Goal: Task Accomplishment & Management: Complete application form

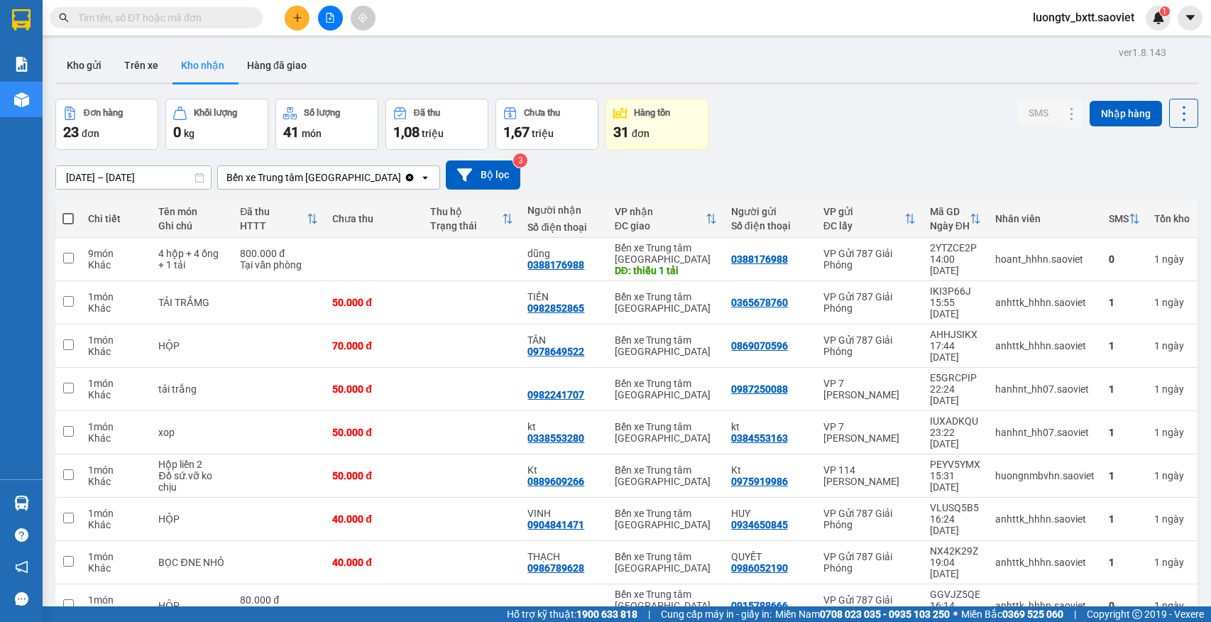
click at [244, 21] on input "text" at bounding box center [162, 18] width 168 height 16
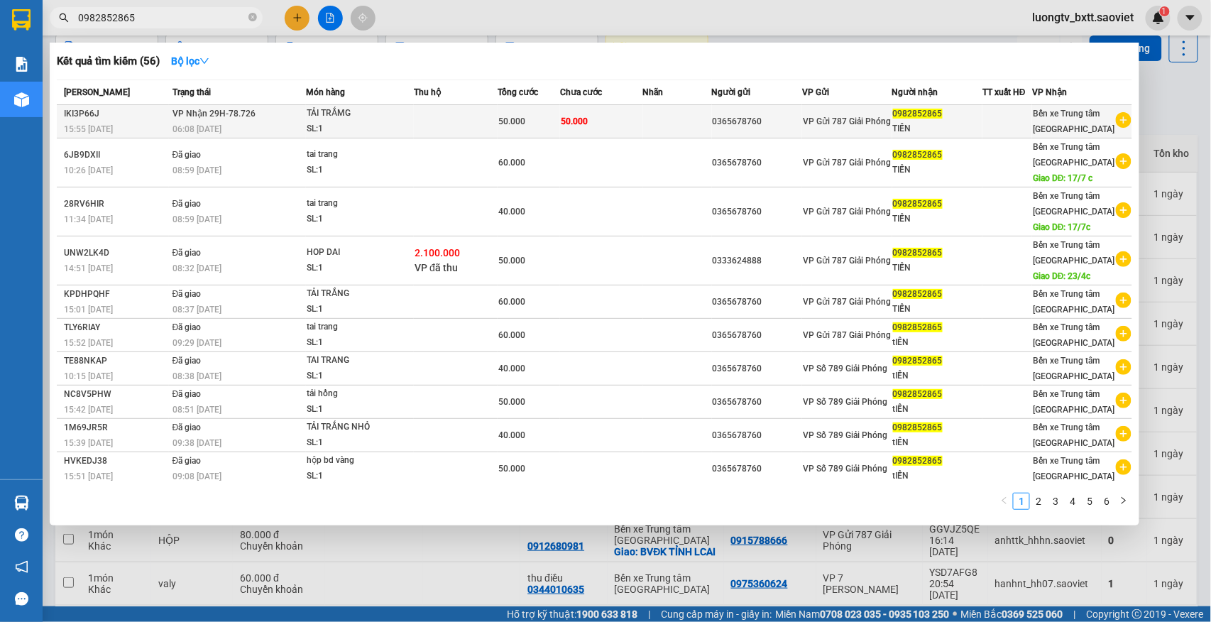
type input "0982852865"
click at [403, 117] on div "TẢI TRẮMG" at bounding box center [360, 114] width 106 height 16
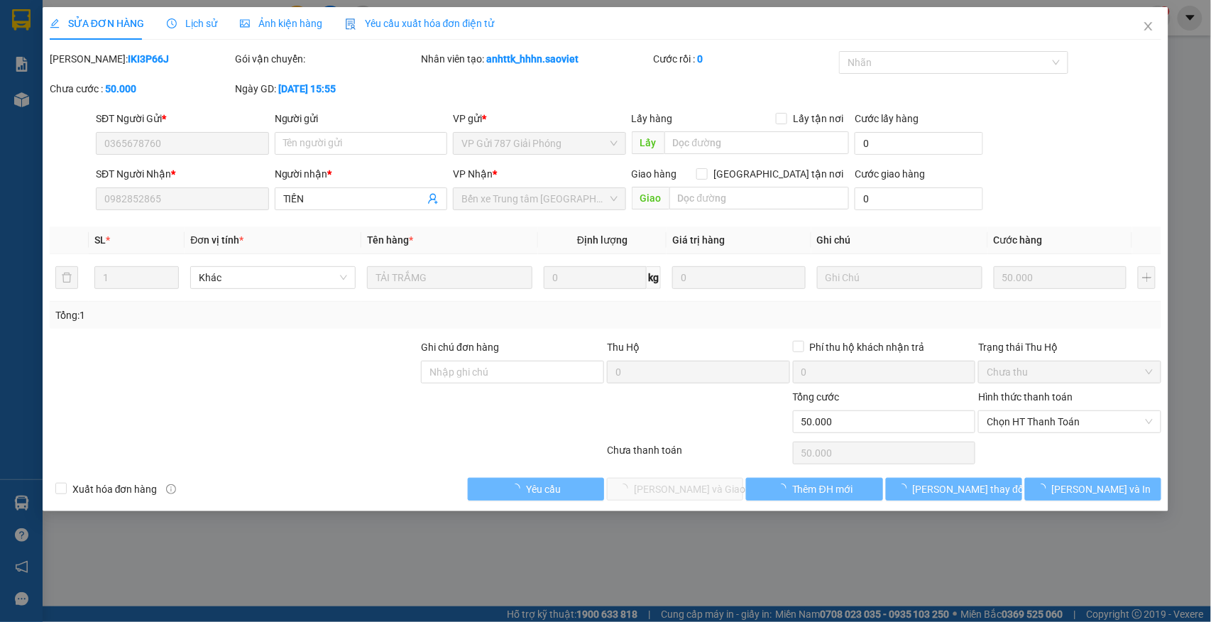
type input "0365678760"
type input "0982852865"
type input "TIẾN"
type input "50.000"
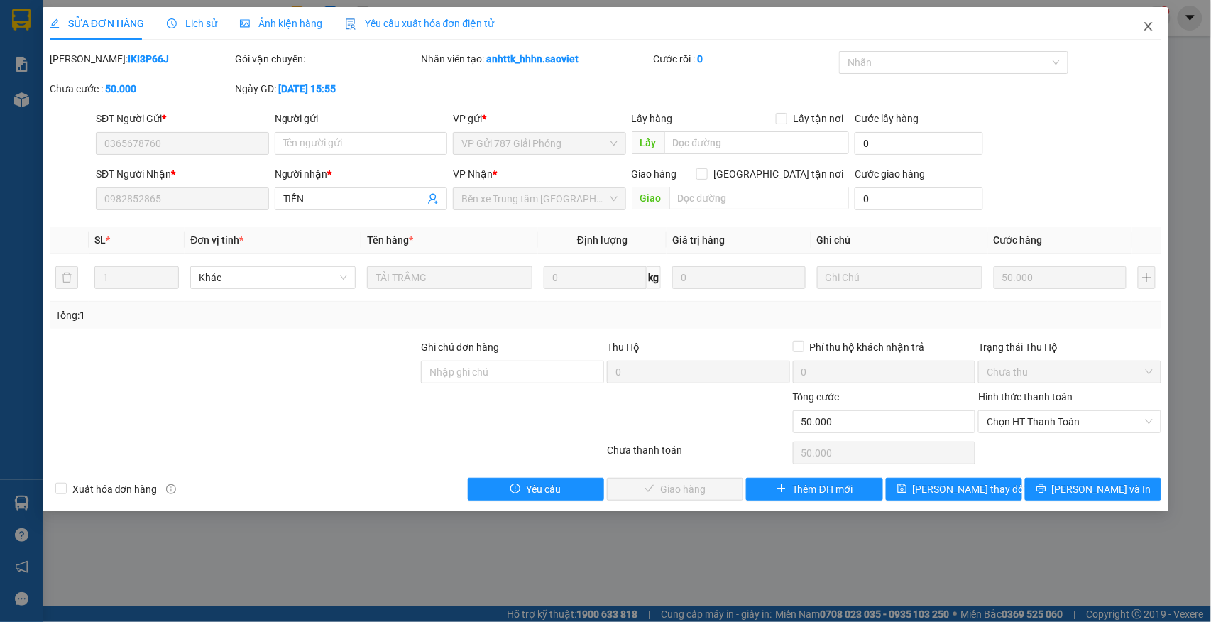
click at [1142, 27] on span "Close" at bounding box center [1149, 27] width 40 height 40
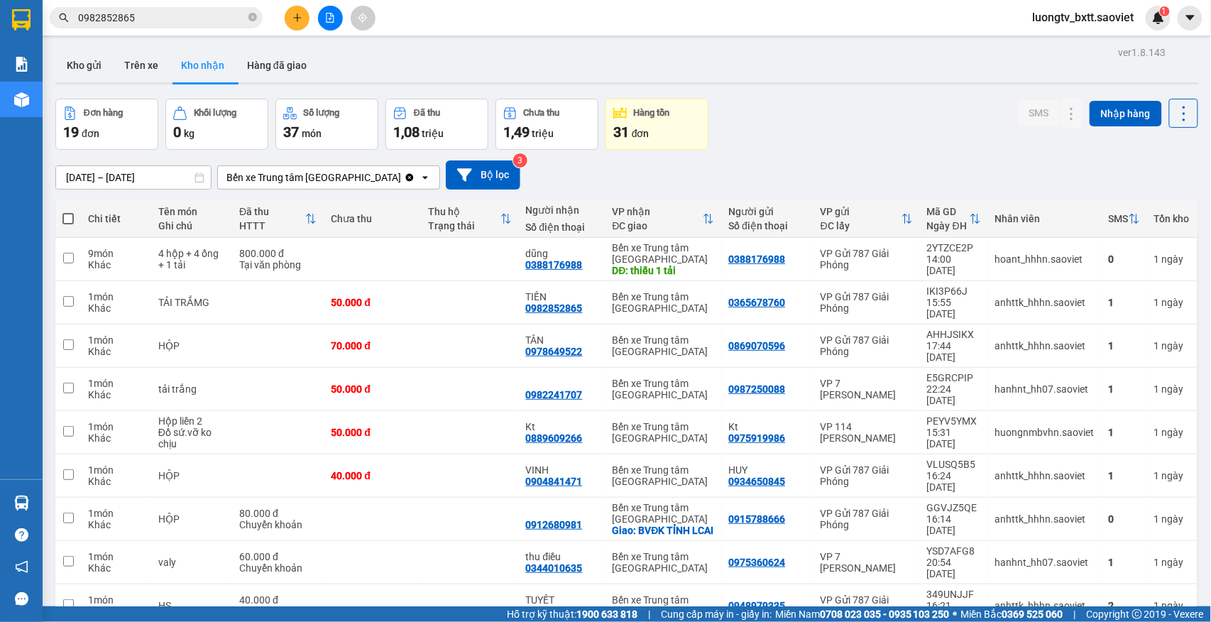
click at [833, 109] on div "Đơn hàng 19 đơn Khối lượng 0 kg Số lượng 37 món Đã thu 1,08 triệu Chưa thu 1,49…" at bounding box center [626, 124] width 1143 height 51
click at [842, 128] on div "Đơn hàng 19 đơn Khối lượng 0 kg Số lượng 37 món Đã thu 1,08 triệu Chưa thu 1,49…" at bounding box center [626, 124] width 1143 height 51
click at [847, 112] on div "Đơn hàng 19 đơn Khối lượng 0 kg Số lượng 37 món Đã thu 1,08 triệu Chưa thu 1,49…" at bounding box center [626, 124] width 1143 height 51
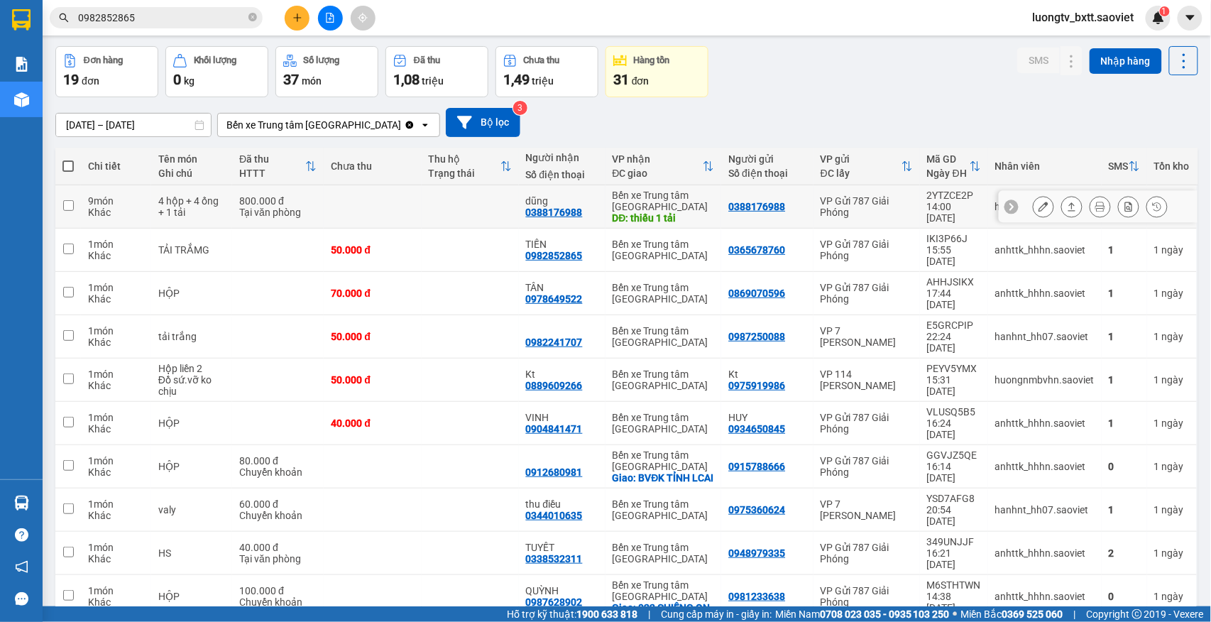
scroll to position [81, 0]
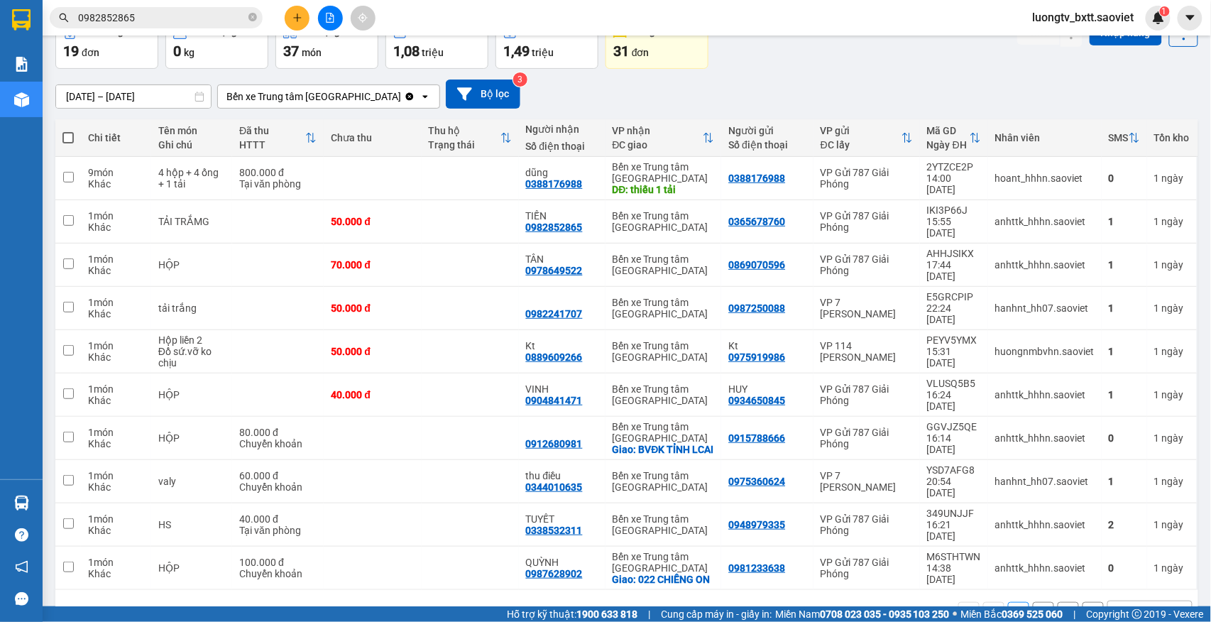
click at [782, 71] on div "[DATE] – [DATE] Press the down arrow key to interact with the calendar and sele…" at bounding box center [626, 94] width 1143 height 50
click at [288, 18] on button at bounding box center [297, 18] width 25 height 25
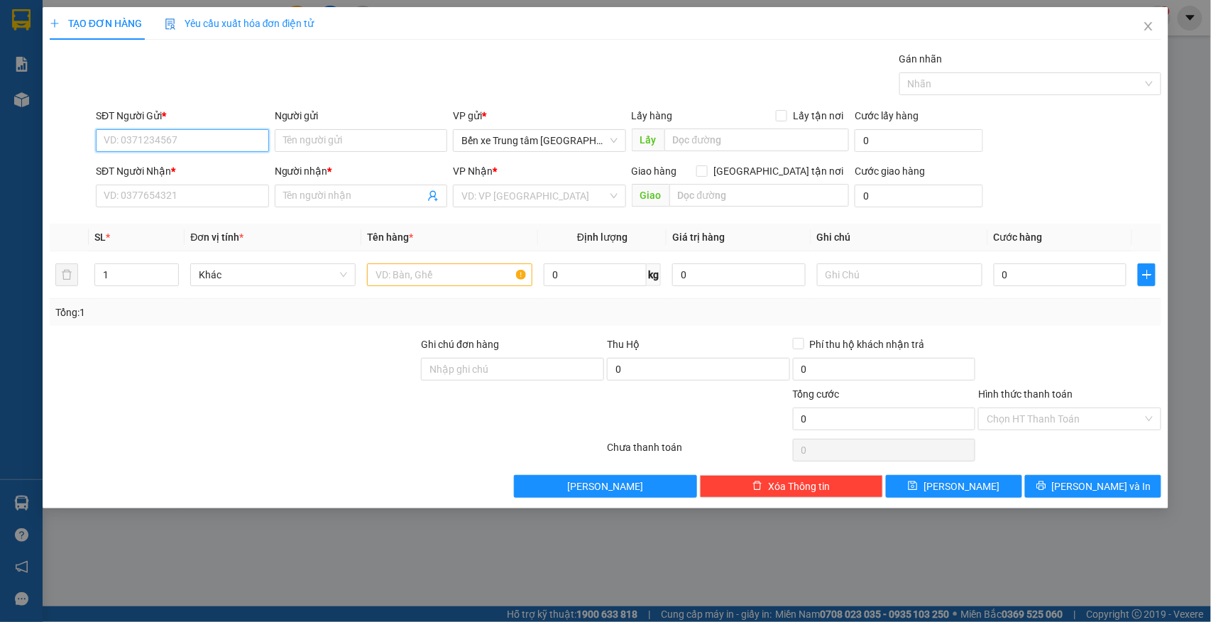
click at [251, 141] on input "SĐT Người Gửi *" at bounding box center [182, 140] width 173 height 23
type input "0374991867"
click at [207, 173] on div "0374991867 - hương" at bounding box center [182, 170] width 156 height 16
type input "hương"
type input "0975128086"
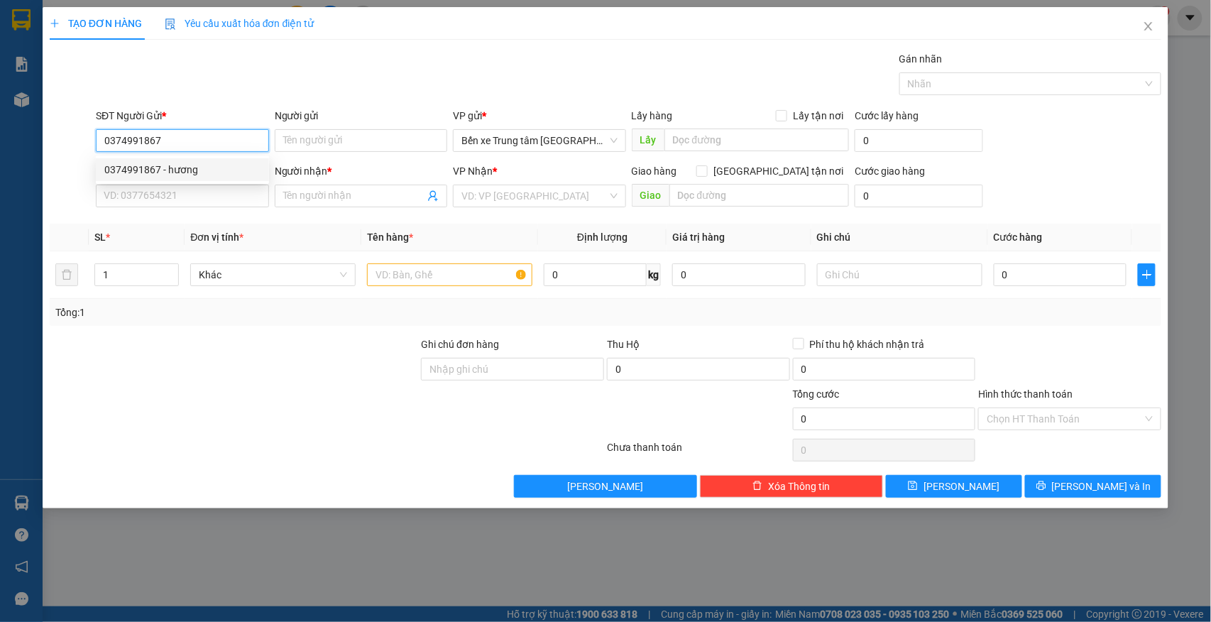
type input "hiển"
type input "0374991867"
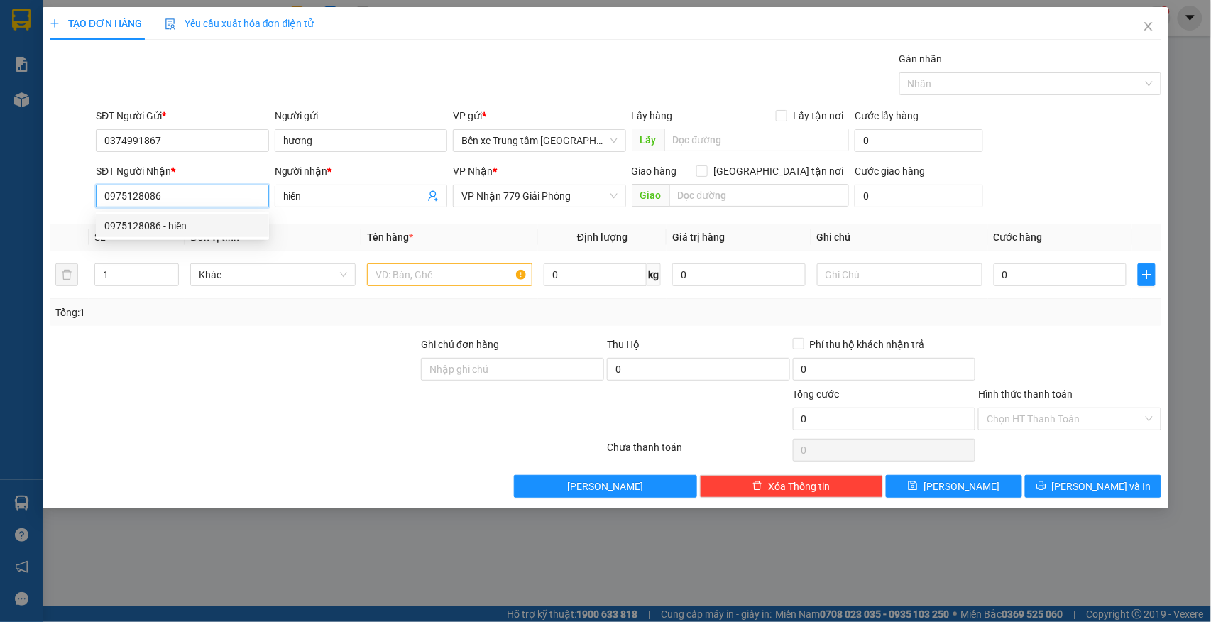
drag, startPoint x: 168, startPoint y: 190, endPoint x: 43, endPoint y: 200, distance: 125.3
click at [43, 200] on div "TẠO ĐƠN HÀNG Yêu cầu xuất hóa đơn điện tử Transit Pickup Surcharge Ids Transit …" at bounding box center [606, 257] width 1127 height 501
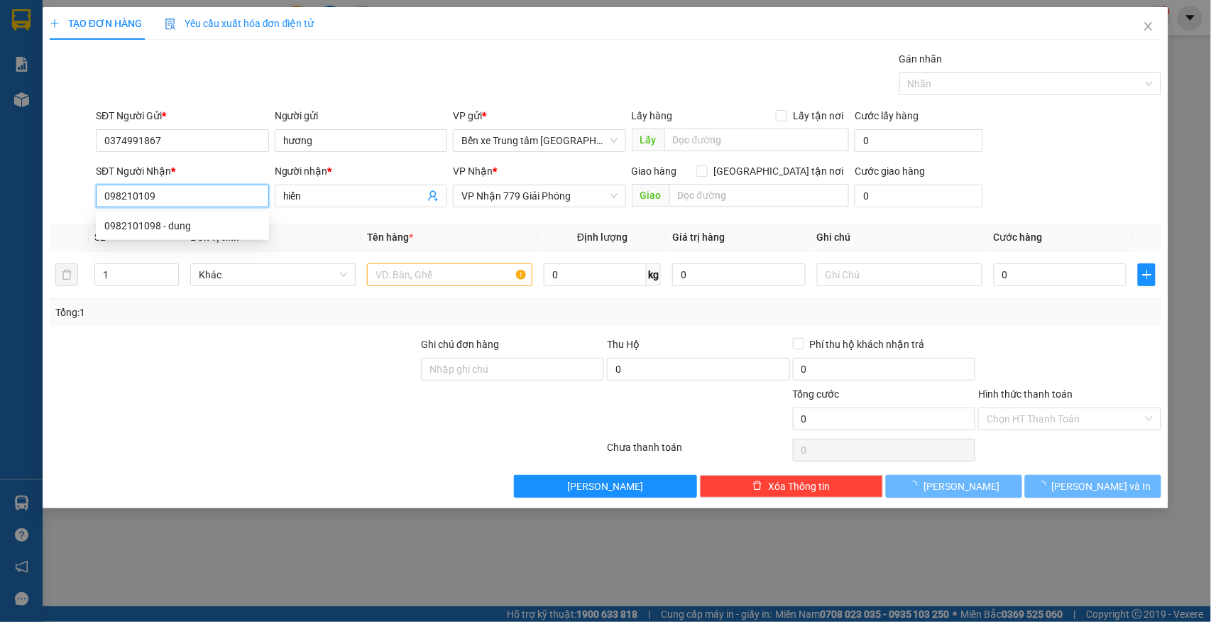
type input "0982101098"
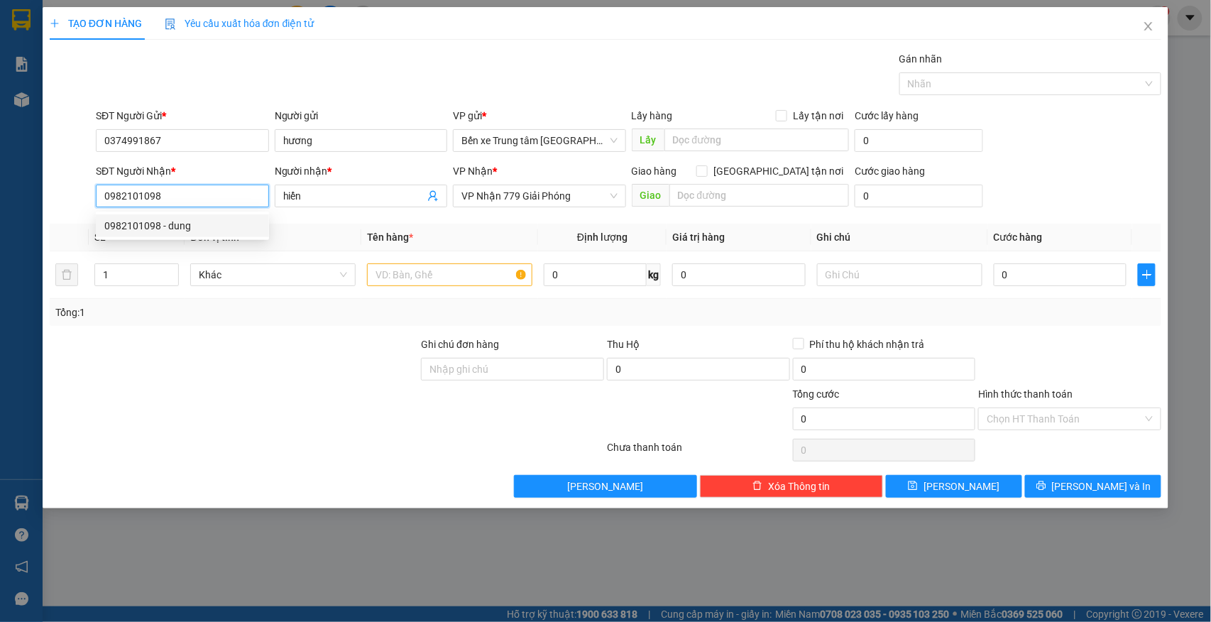
click at [162, 219] on div "0982101098 - dung" at bounding box center [182, 226] width 156 height 16
type input "dung"
click at [503, 202] on span "VP TẠM DỪNG HĐ" at bounding box center [539, 195] width 156 height 21
type input "0982101098"
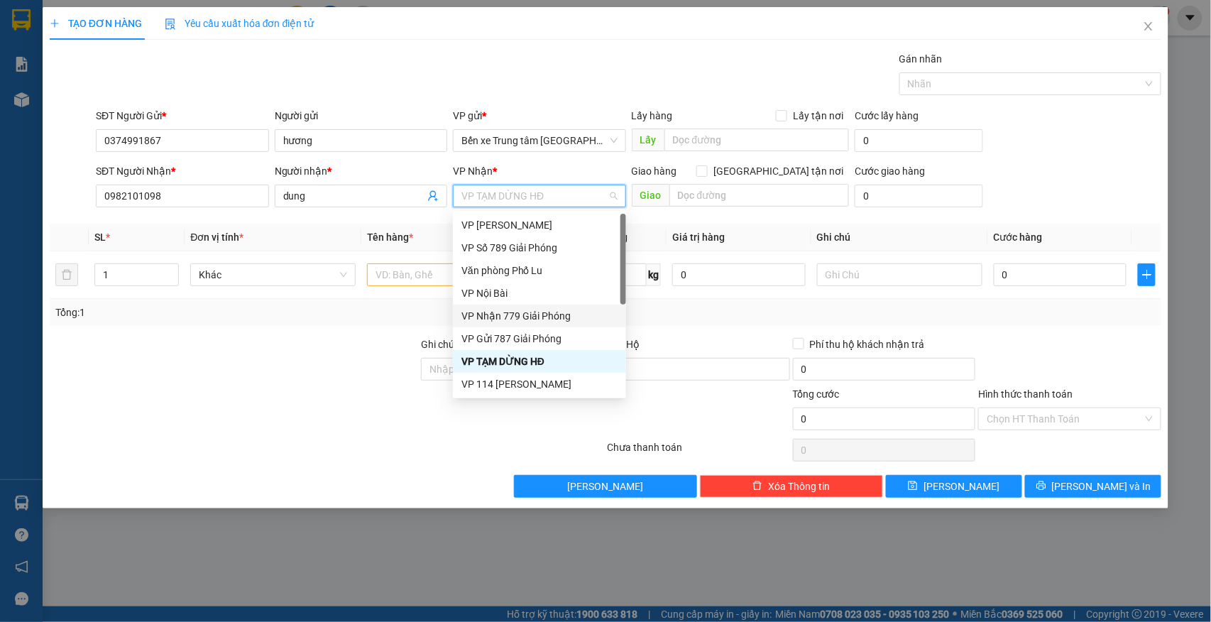
click at [503, 316] on div "VP Nhận 779 Giải Phóng" at bounding box center [539, 316] width 156 height 16
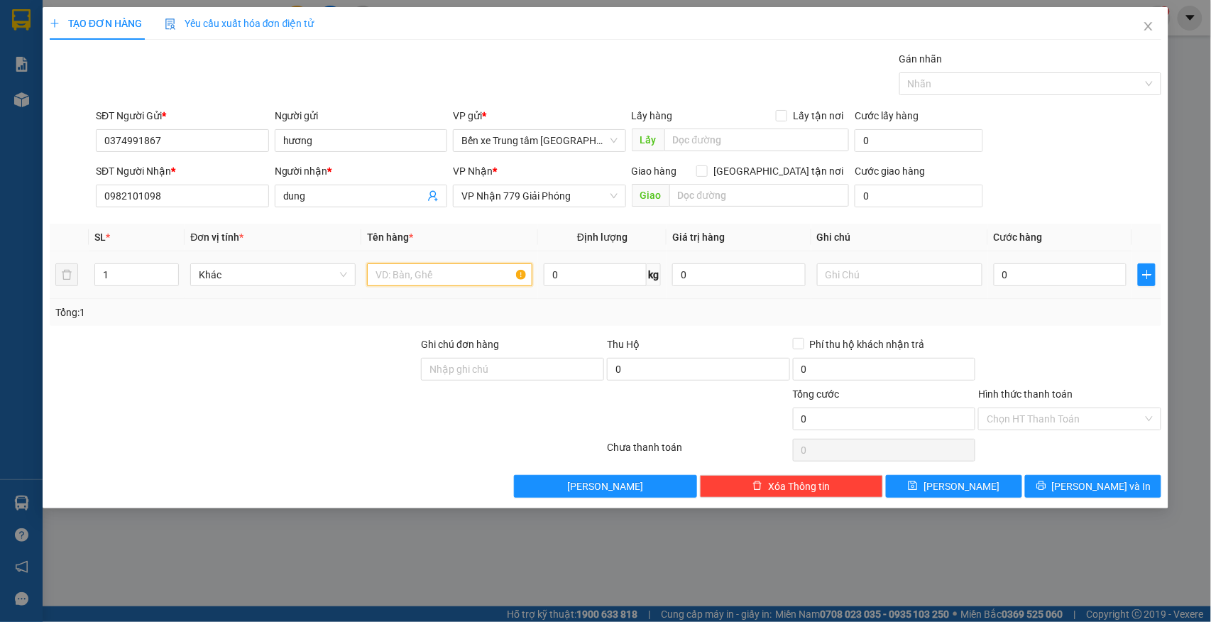
click at [410, 270] on input "text" at bounding box center [449, 274] width 165 height 23
click at [370, 274] on input "CAN" at bounding box center [449, 274] width 165 height 23
type input "1CAN"
click at [1063, 286] on input "0" at bounding box center [1060, 274] width 133 height 23
type input "4"
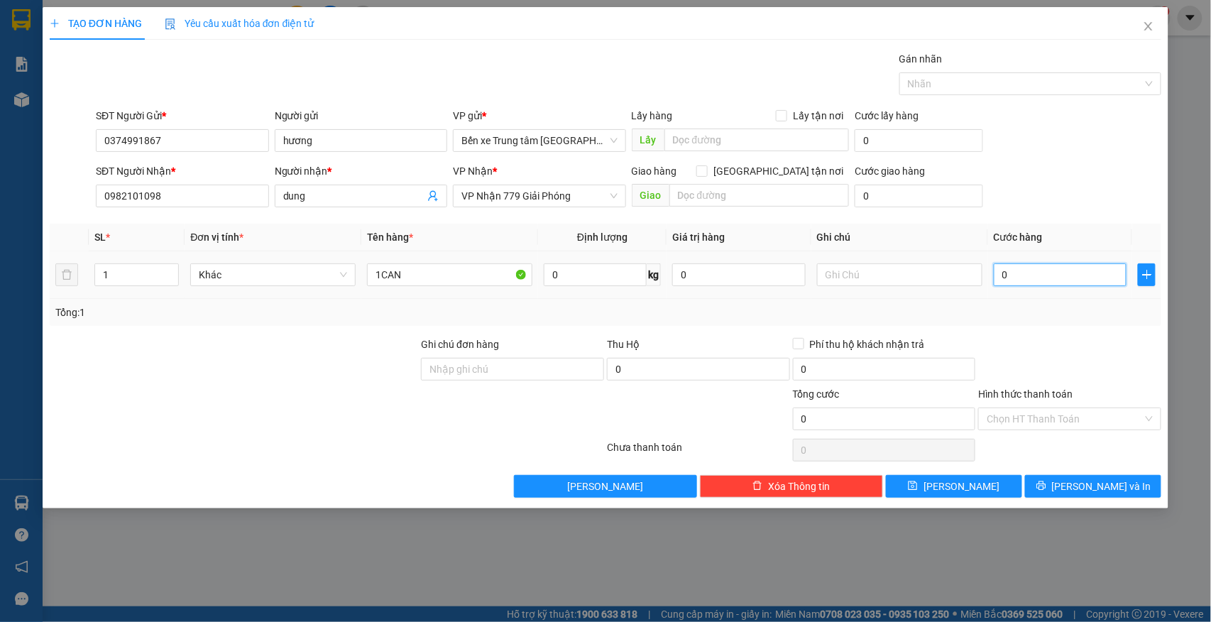
type input "4"
type input "40"
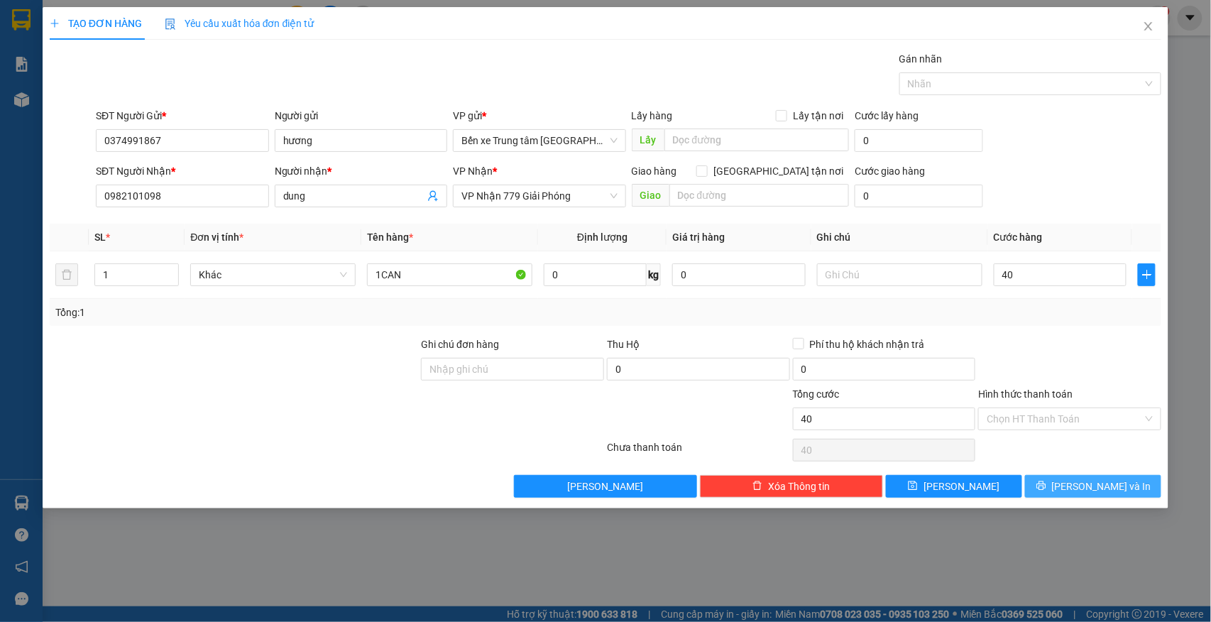
type input "40.000"
click at [1077, 483] on button "[PERSON_NAME] và In" at bounding box center [1093, 486] width 136 height 23
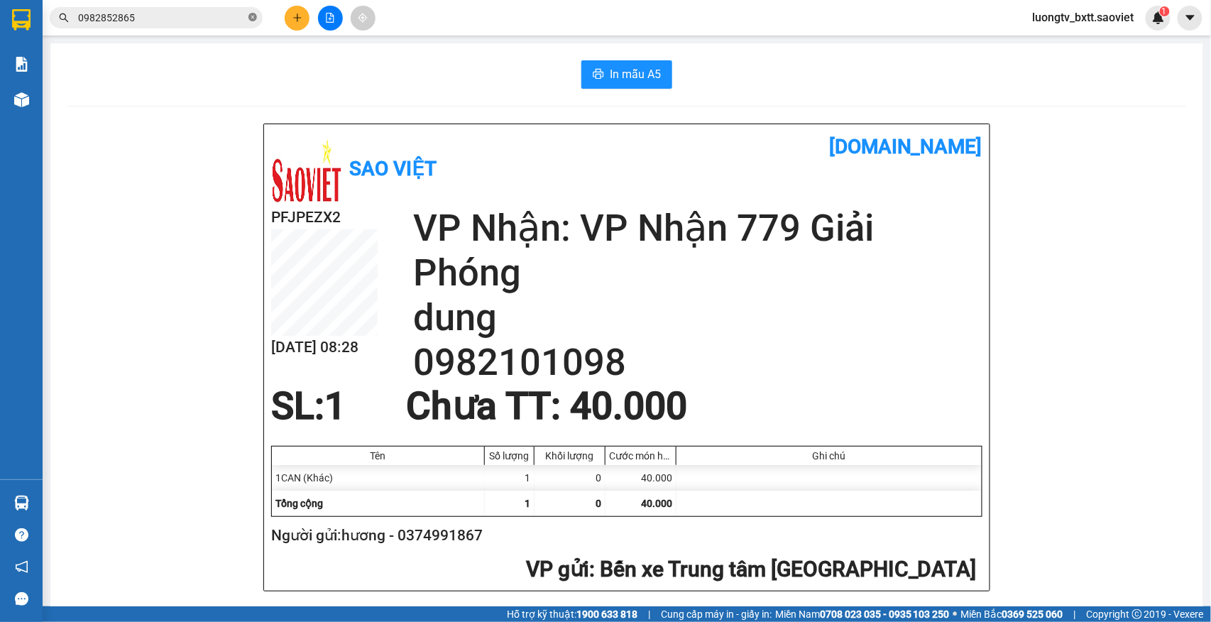
click at [253, 18] on icon "close-circle" at bounding box center [252, 17] width 9 height 9
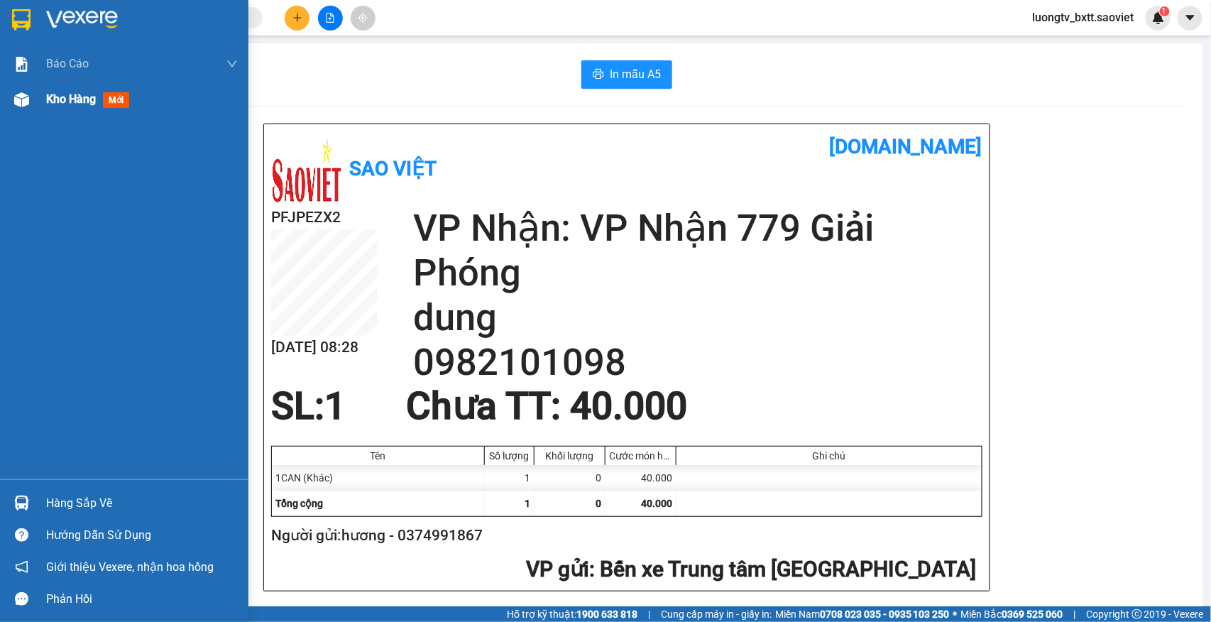
click at [58, 92] on span "Kho hàng" at bounding box center [71, 98] width 50 height 13
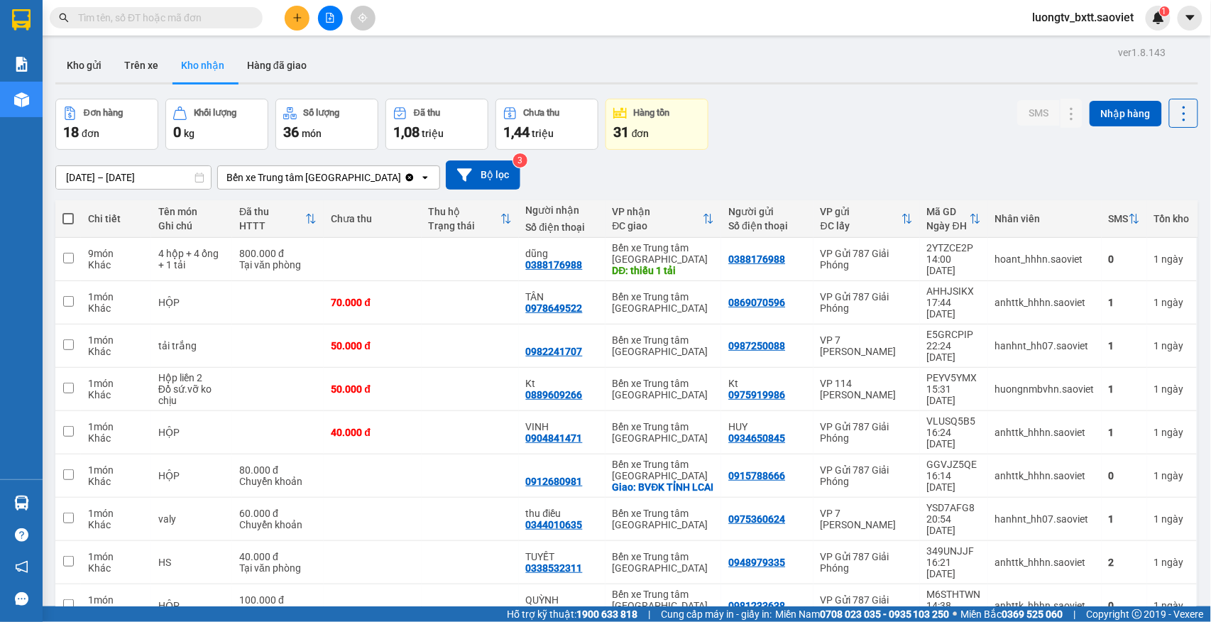
click at [850, 74] on div "Kho gửi Trên xe Kho nhận Hàng đã giao" at bounding box center [626, 67] width 1143 height 38
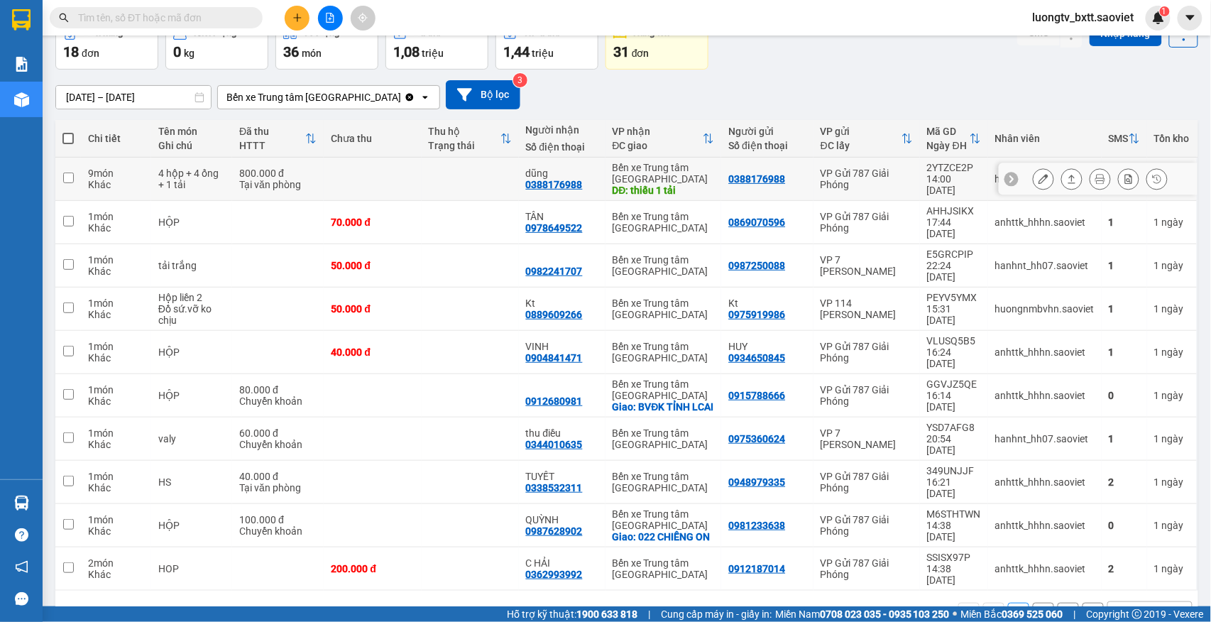
scroll to position [81, 0]
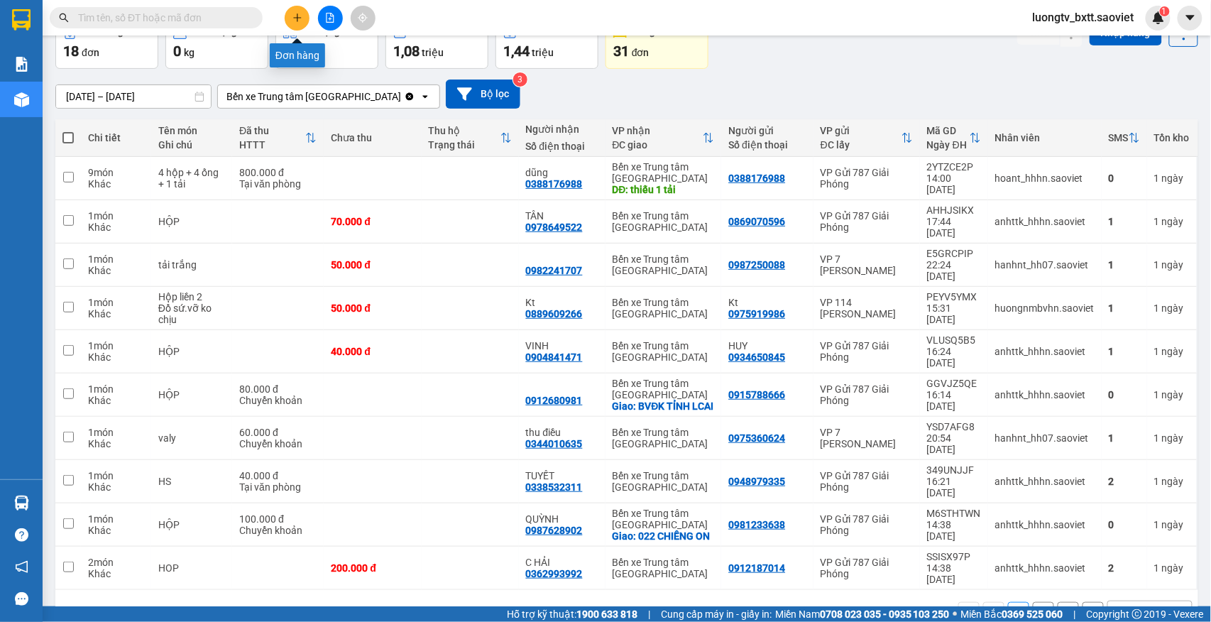
click at [295, 17] on icon "plus" at bounding box center [297, 18] width 10 height 10
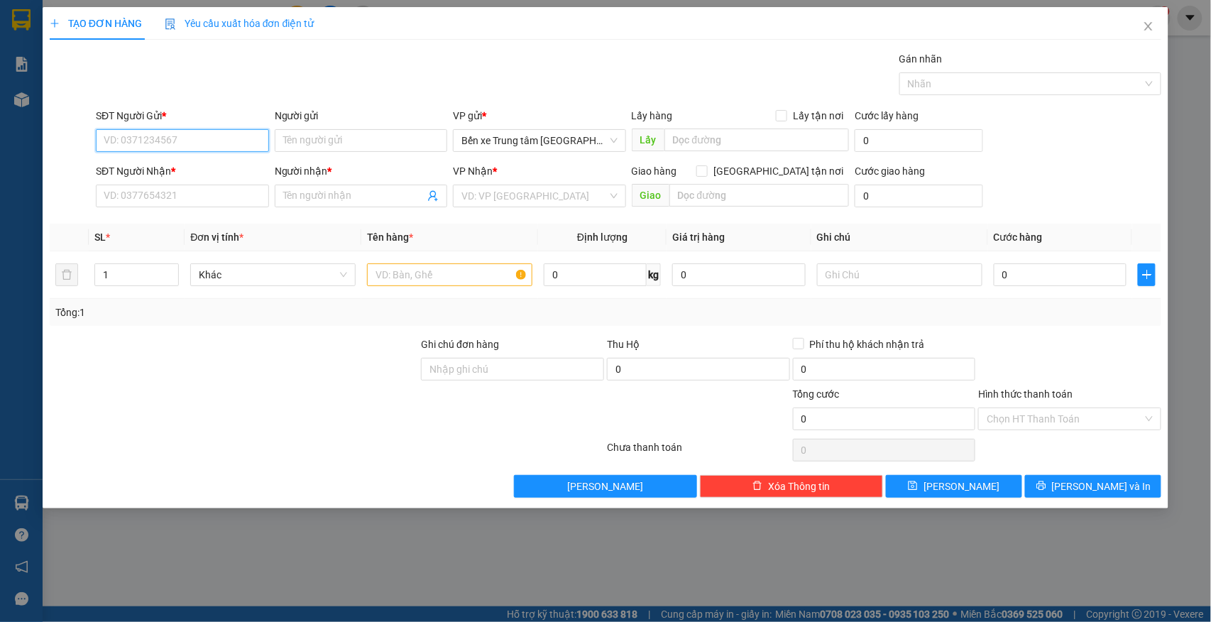
click at [246, 146] on input "SĐT Người Gửi *" at bounding box center [182, 140] width 173 height 23
click at [200, 171] on div "0986973575" at bounding box center [182, 170] width 156 height 16
type input "0986973575"
type input "0917081856"
type input "KT"
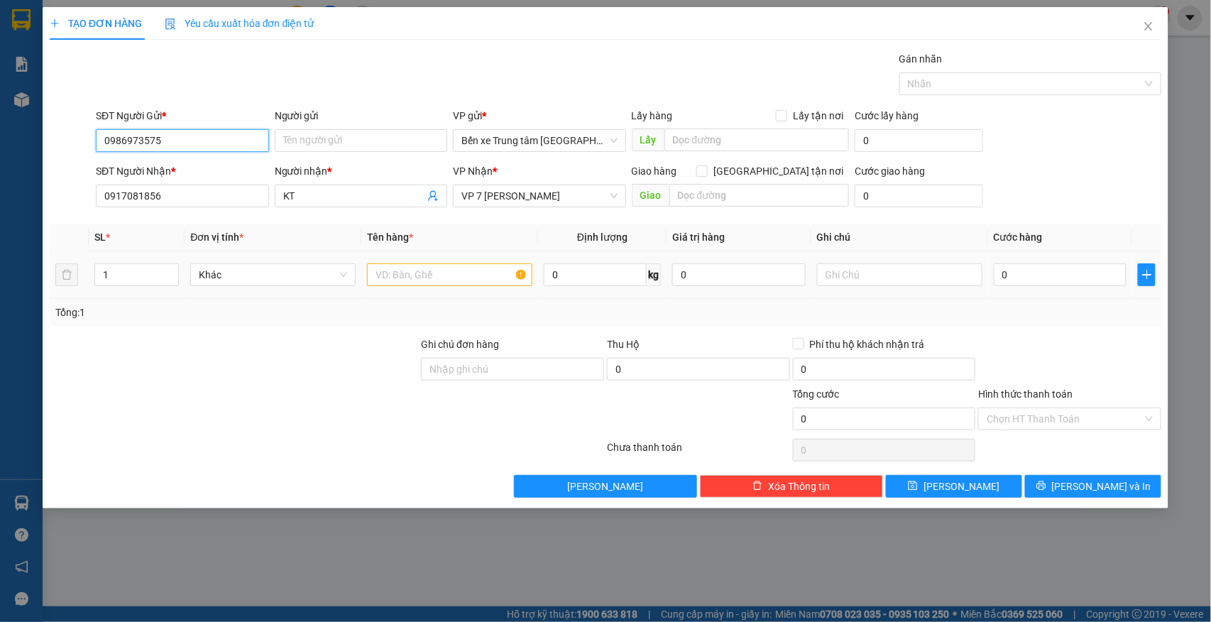
type input "0986973575"
click at [372, 271] on input "text" at bounding box center [449, 274] width 165 height 23
type input "XỐP"
click at [1046, 270] on input "0" at bounding box center [1060, 274] width 133 height 23
type input "4"
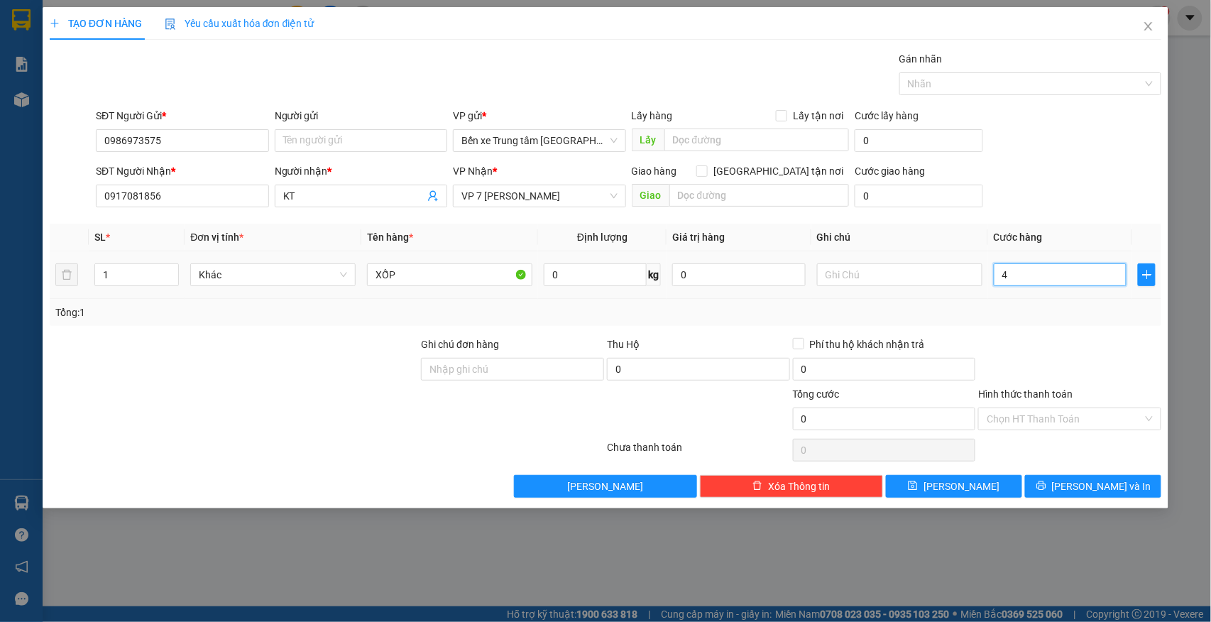
type input "4"
type input "40"
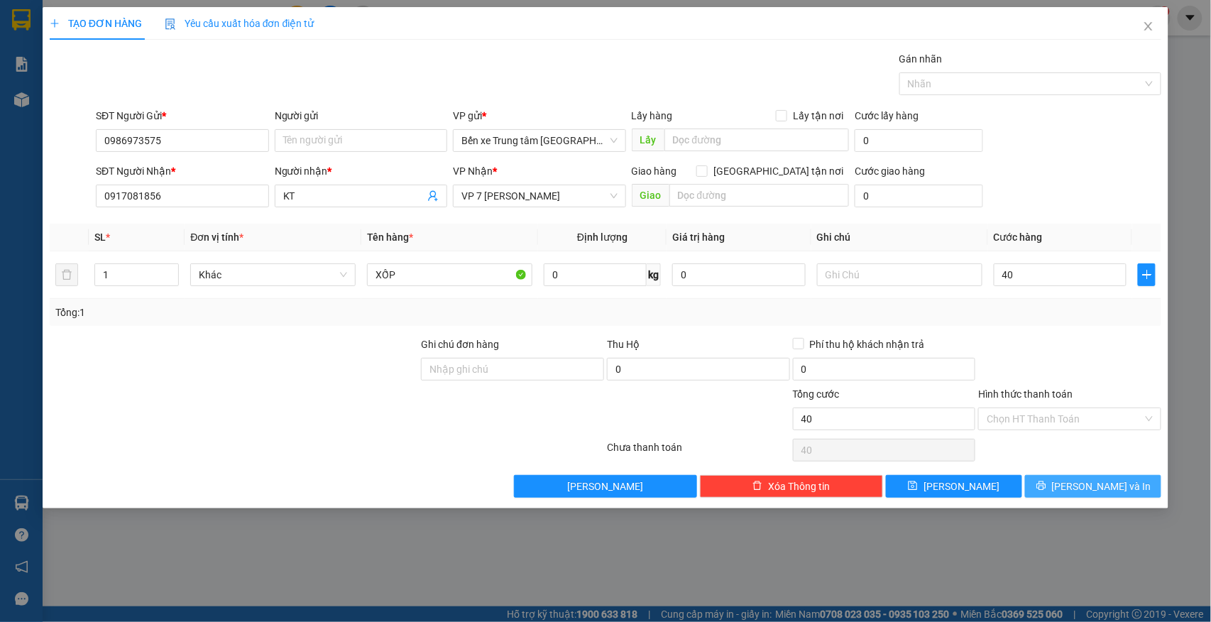
type input "40.000"
click at [1088, 492] on span "[PERSON_NAME] và In" at bounding box center [1101, 486] width 99 height 16
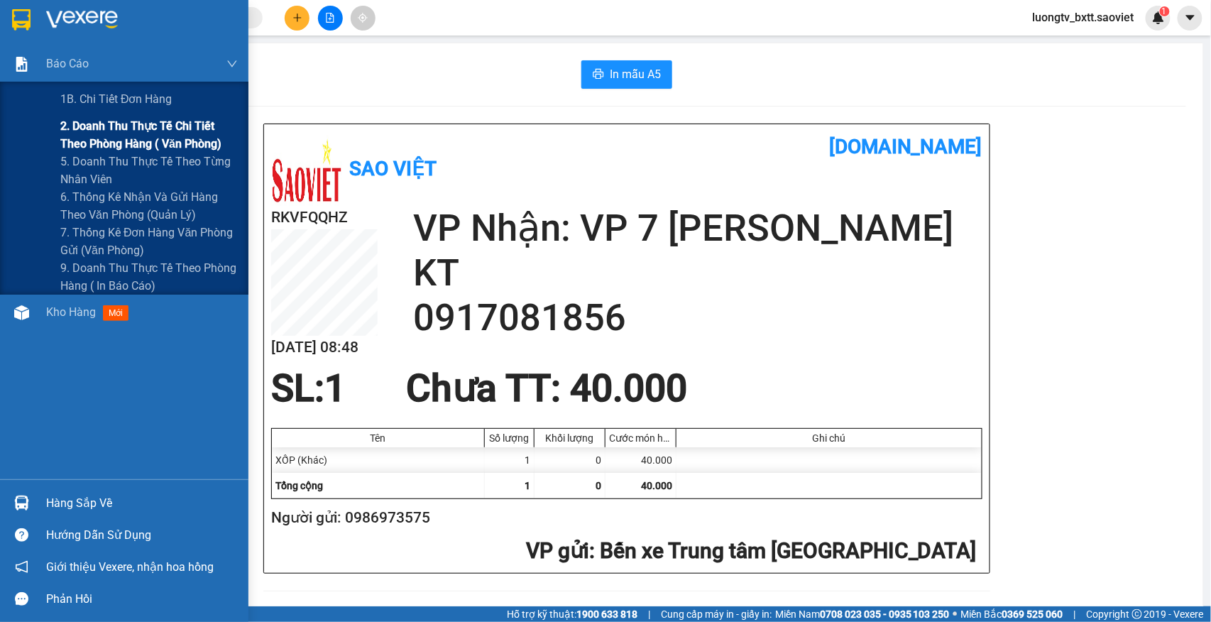
click at [141, 143] on span "2. Doanh thu thực tế chi tiết theo phòng hàng ( văn phòng)" at bounding box center [148, 134] width 177 height 35
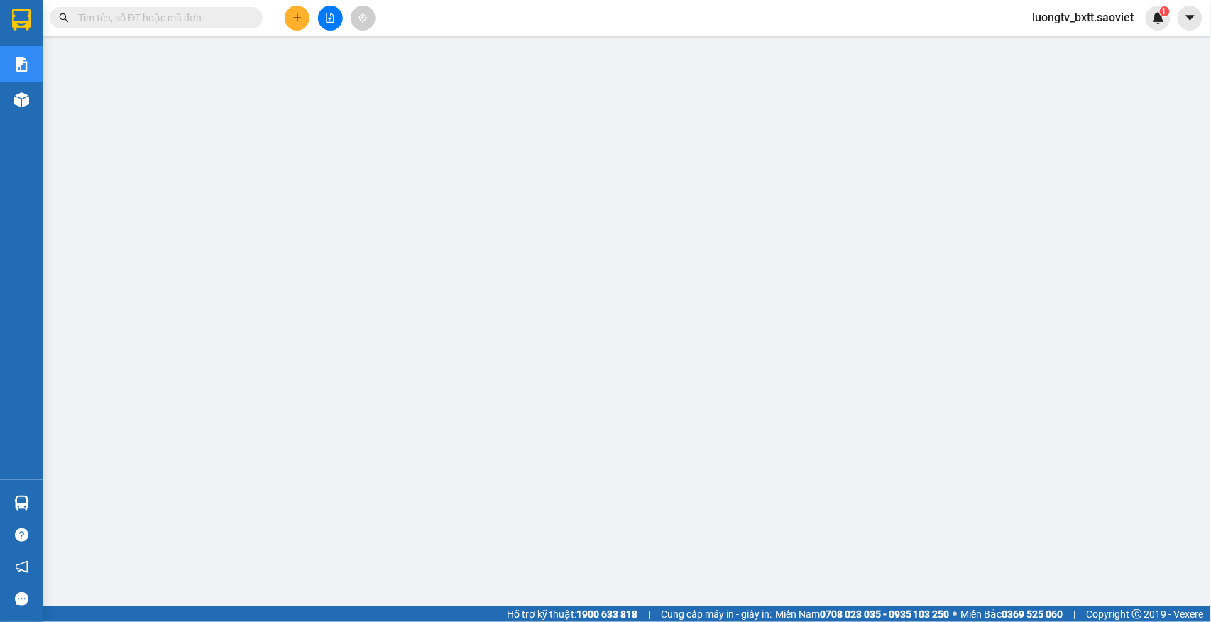
click at [175, 17] on input "text" at bounding box center [162, 18] width 168 height 16
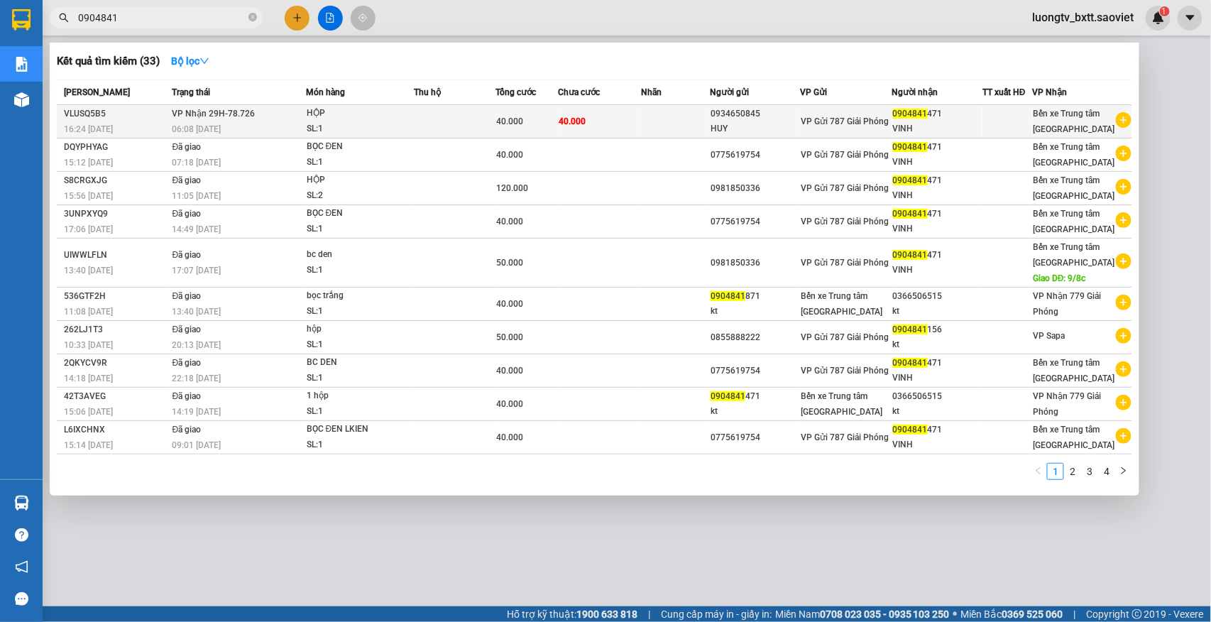
type input "0904841"
click at [596, 126] on td "40.000" at bounding box center [600, 121] width 83 height 33
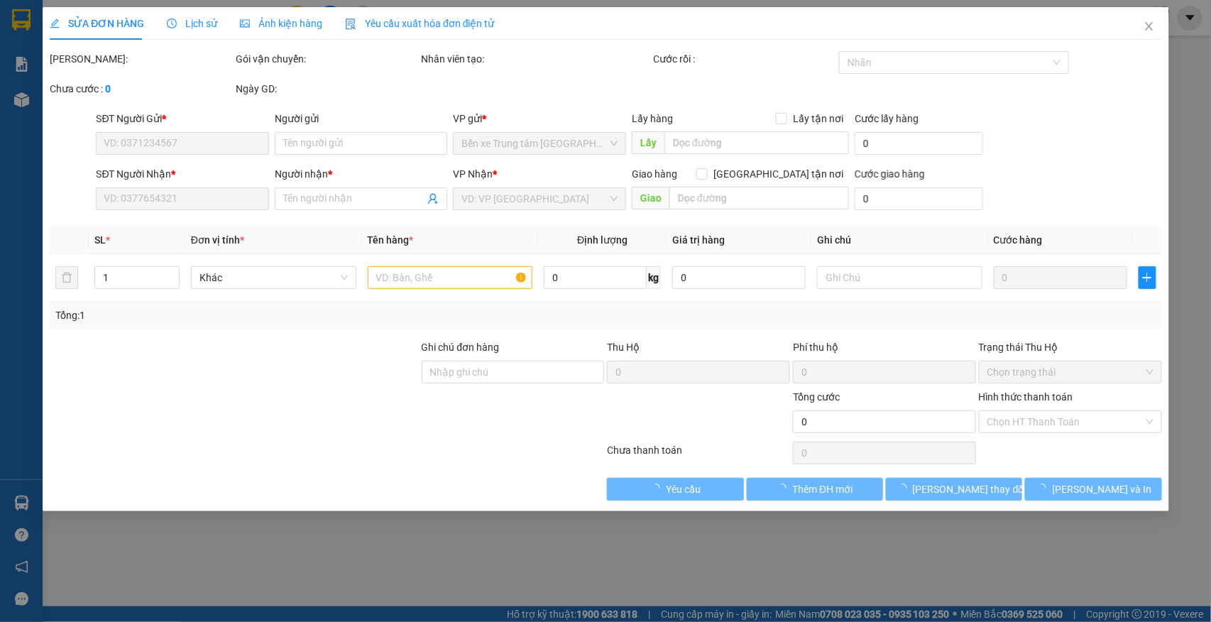
type input "0934650845"
type input "HUY"
type input "0904841471"
type input "VINH"
type input "40.000"
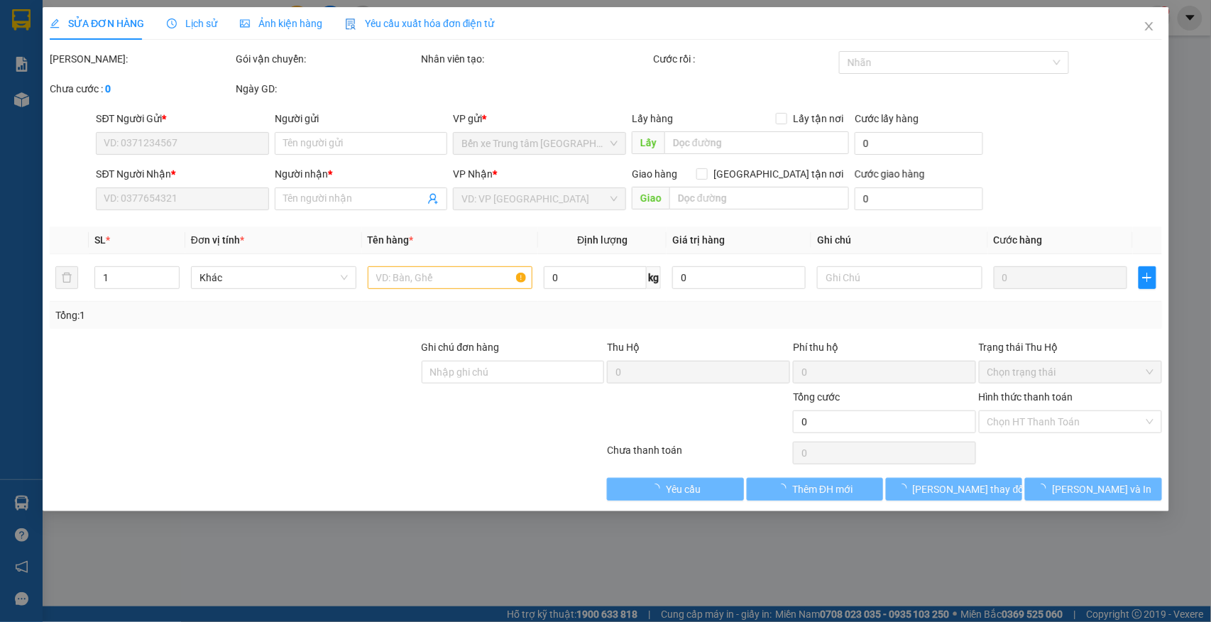
type input "40.000"
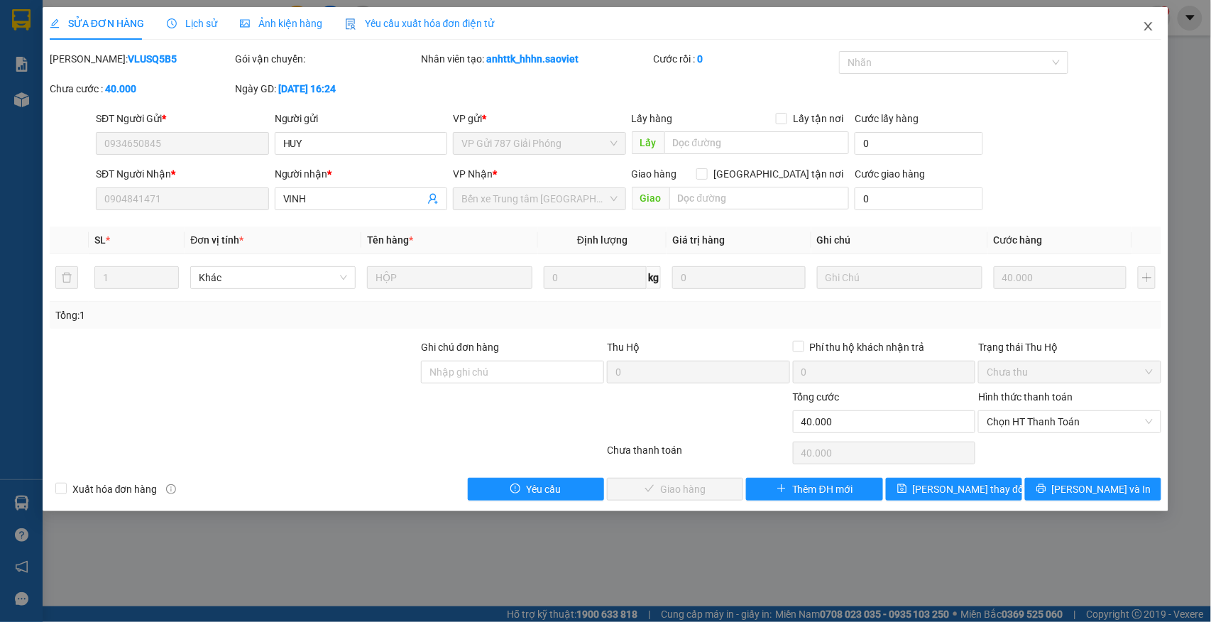
click at [1148, 24] on icon "close" at bounding box center [1148, 26] width 11 height 11
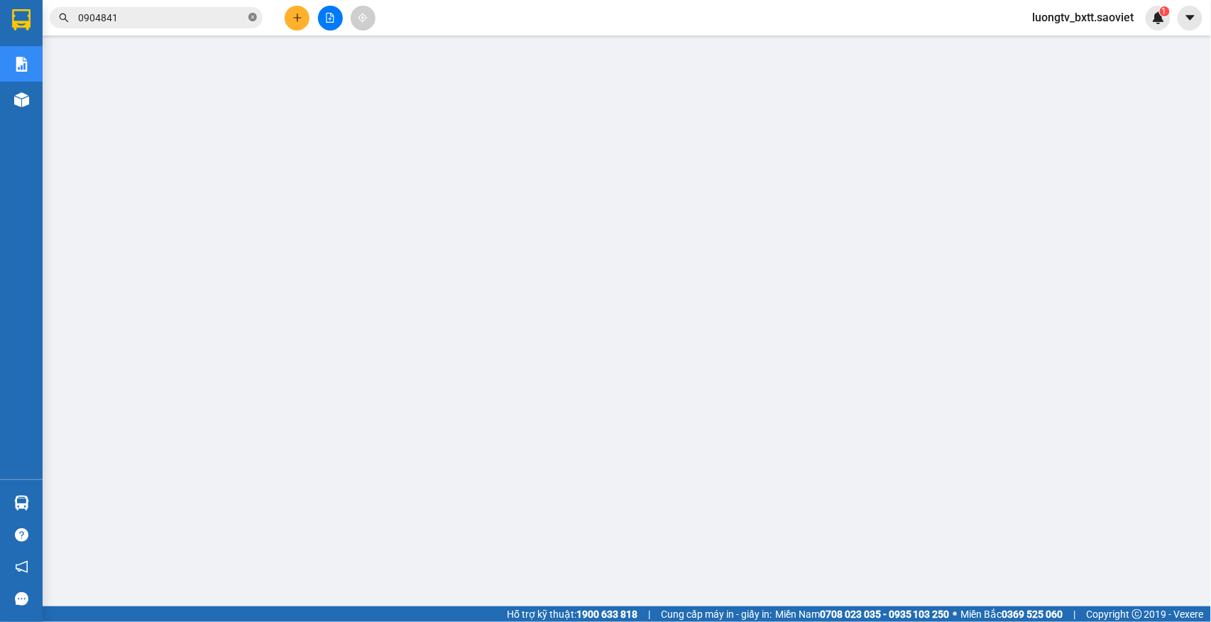
click at [250, 21] on icon "close-circle" at bounding box center [252, 17] width 9 height 9
click at [193, 7] on span at bounding box center [156, 17] width 213 height 21
click at [197, 16] on input "text" at bounding box center [162, 18] width 168 height 16
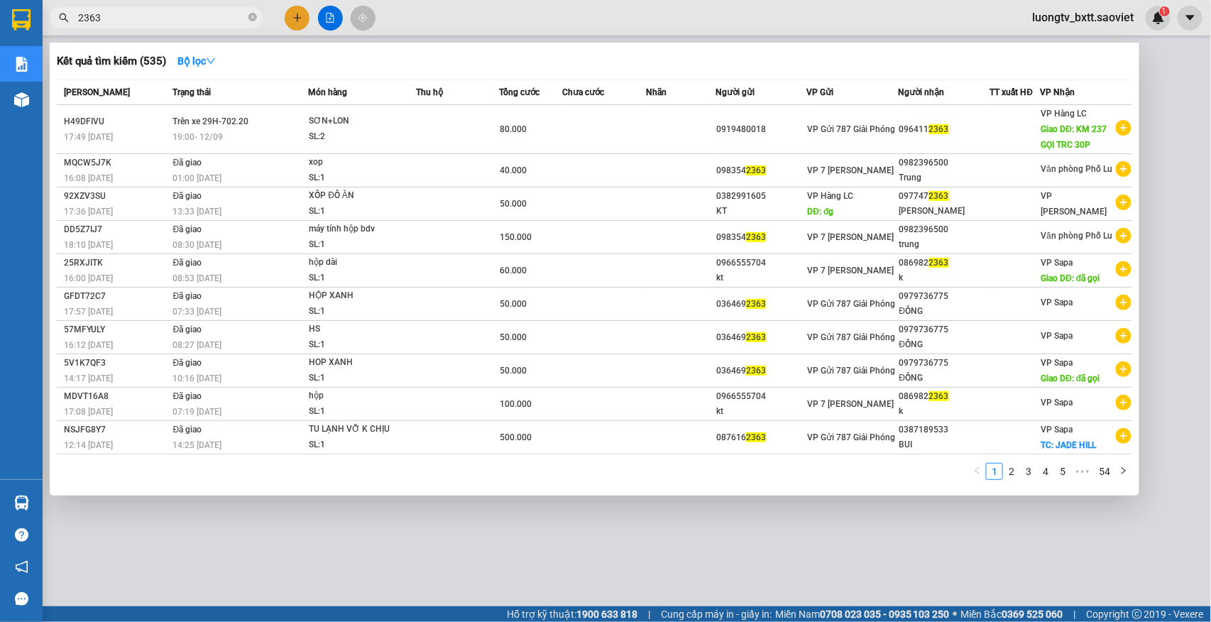
type input "2363"
click at [327, 12] on div at bounding box center [605, 311] width 1211 height 622
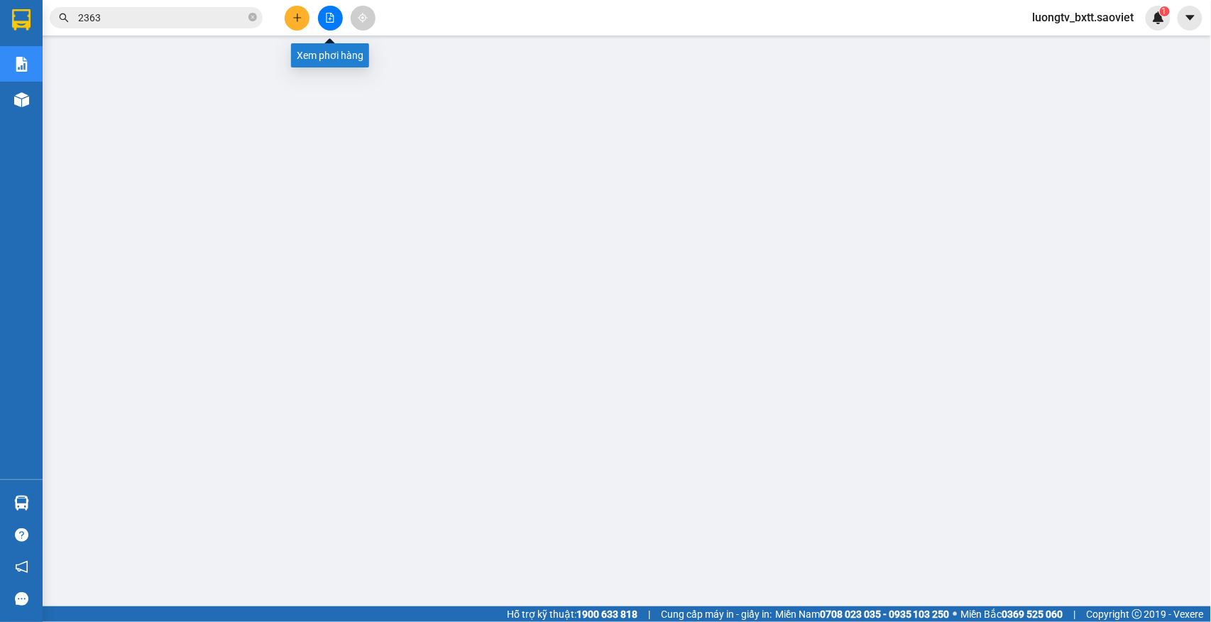
click at [331, 24] on button at bounding box center [330, 18] width 25 height 25
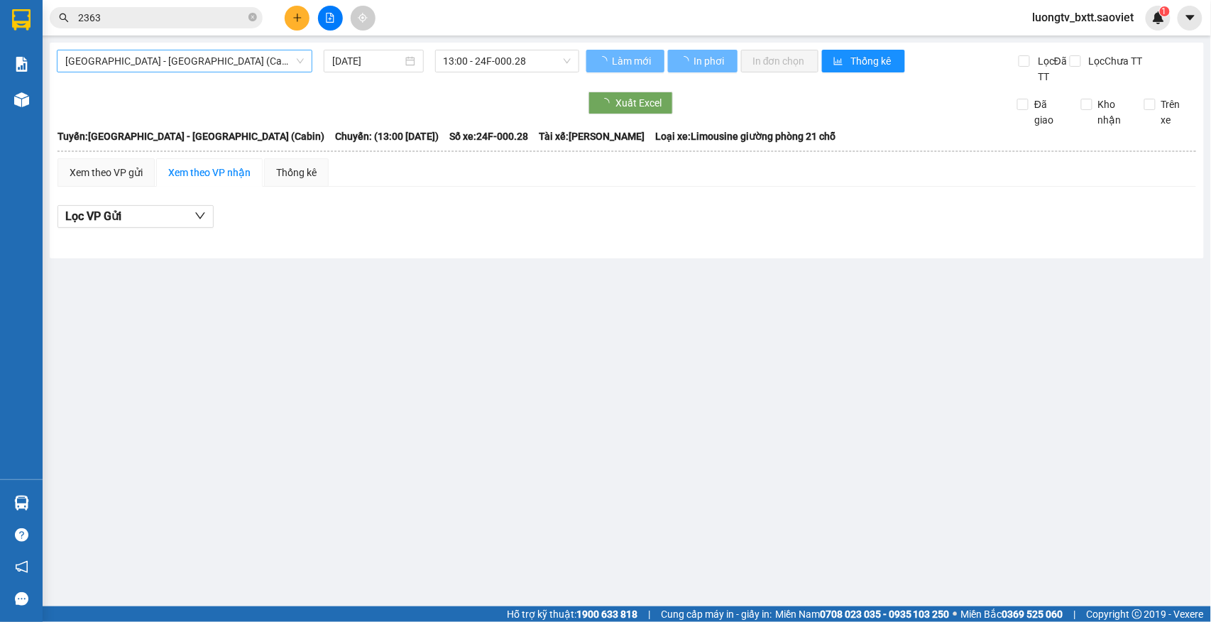
click at [262, 55] on span "[GEOGRAPHIC_DATA] - [GEOGRAPHIC_DATA] (Cabin)" at bounding box center [184, 60] width 239 height 21
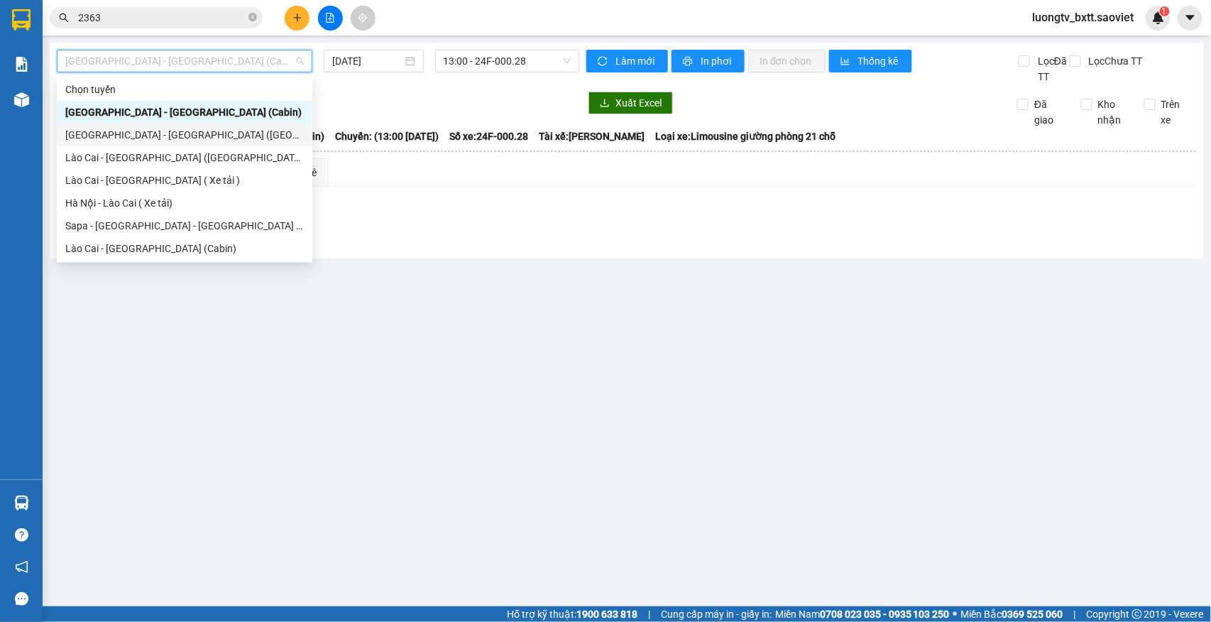
click at [172, 138] on div "[GEOGRAPHIC_DATA] - [GEOGRAPHIC_DATA] ([GEOGRAPHIC_DATA])" at bounding box center [184, 135] width 239 height 16
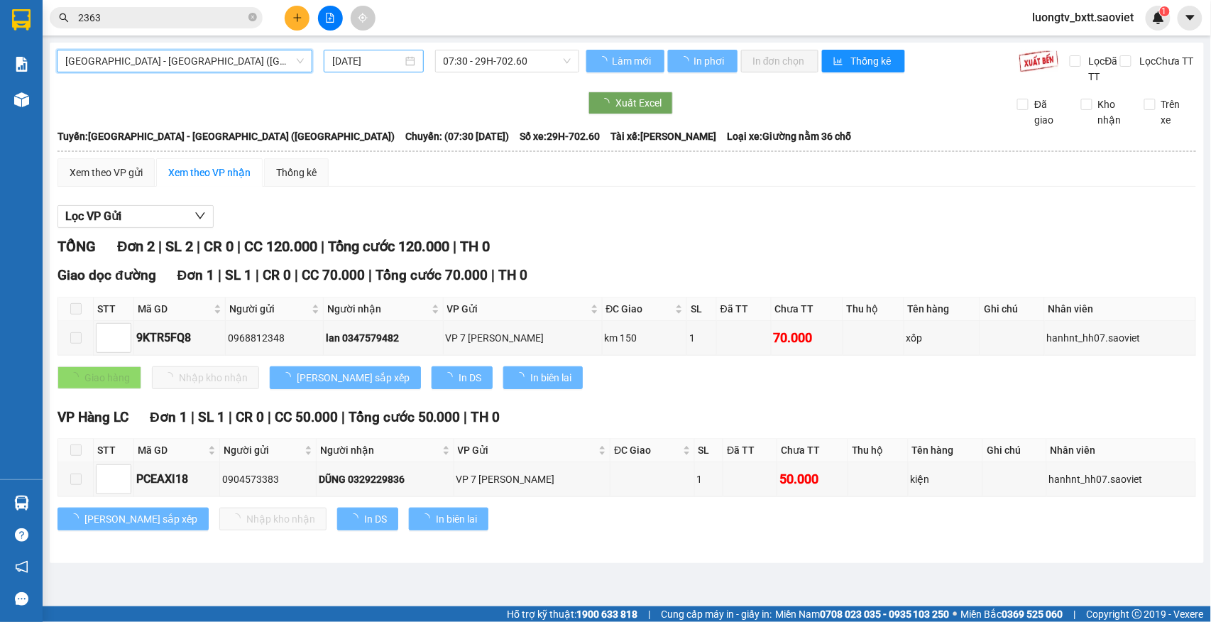
click at [358, 55] on input "[DATE]" at bounding box center [367, 61] width 70 height 16
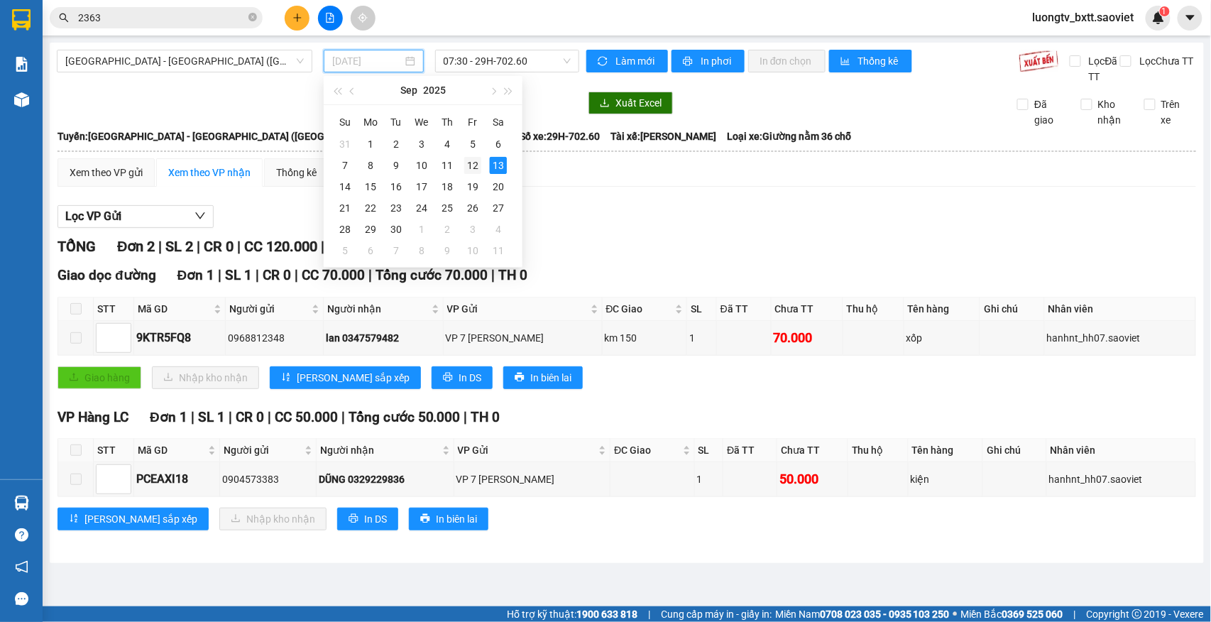
click at [474, 163] on div "12" at bounding box center [472, 165] width 17 height 17
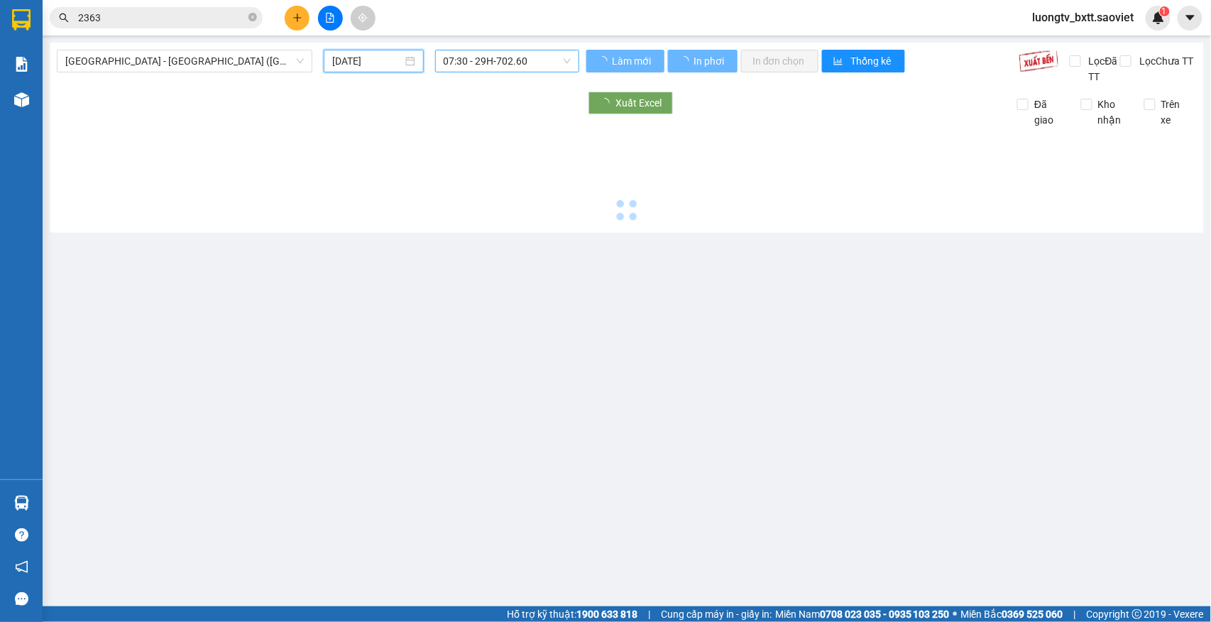
type input "[DATE]"
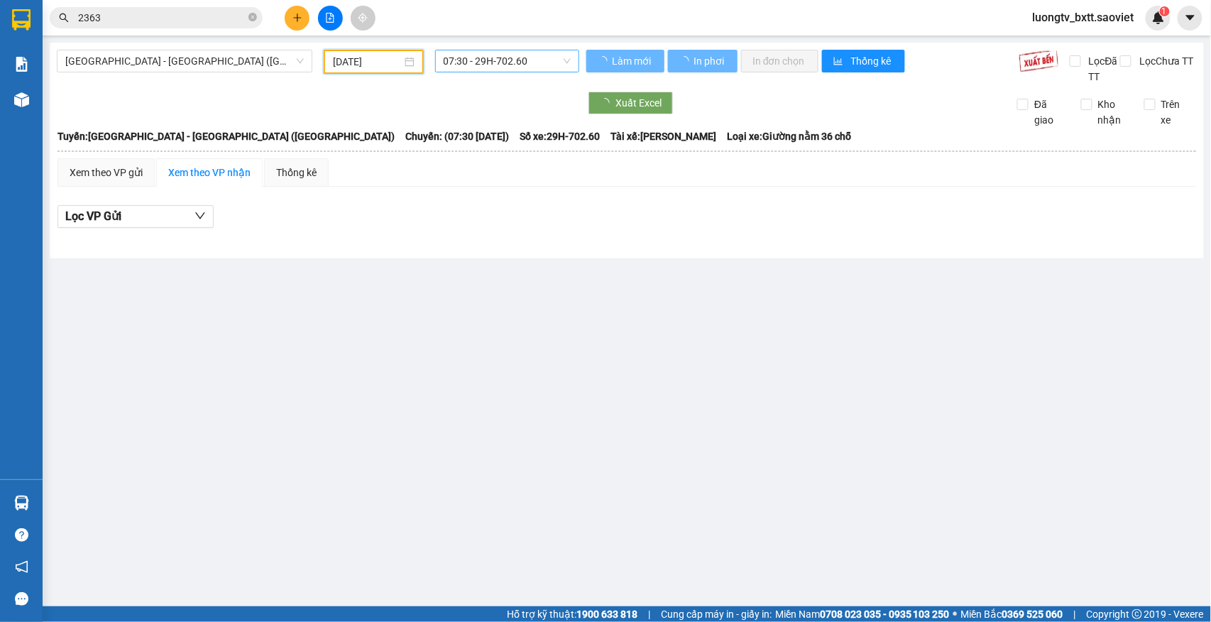
click at [520, 55] on span "07:30 - 29H-702.60" at bounding box center [507, 60] width 127 height 21
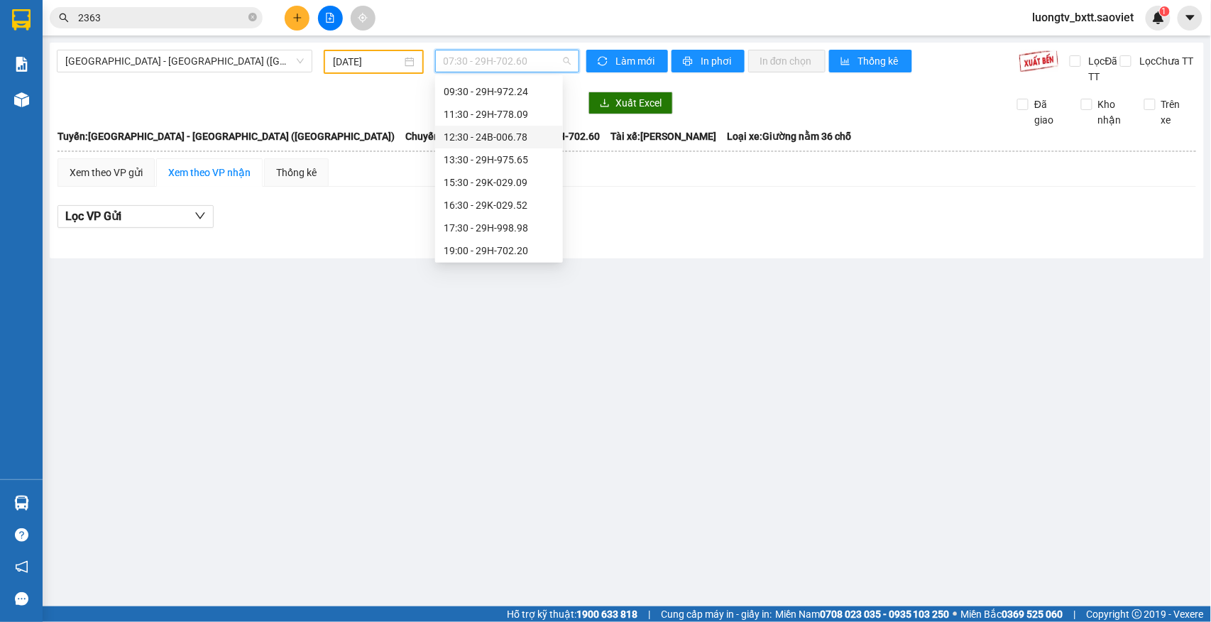
scroll to position [94, 0]
click at [493, 220] on div "19:00 - 29H-702.20" at bounding box center [499, 222] width 111 height 16
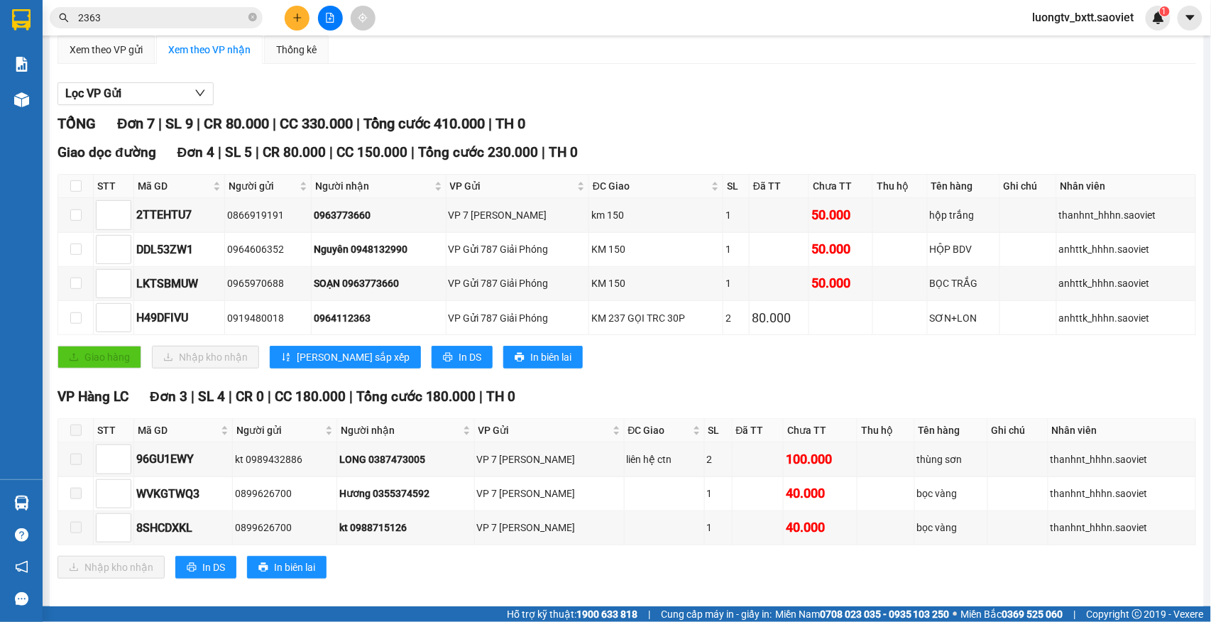
scroll to position [141, 0]
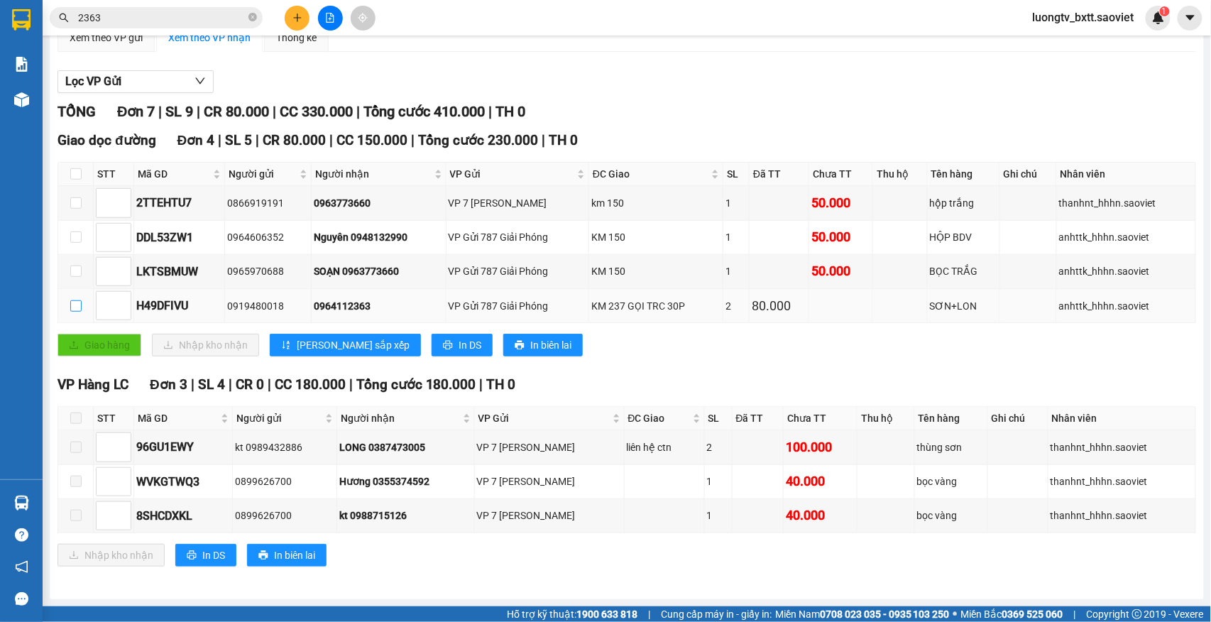
click at [75, 300] on input "checkbox" at bounding box center [75, 305] width 11 height 11
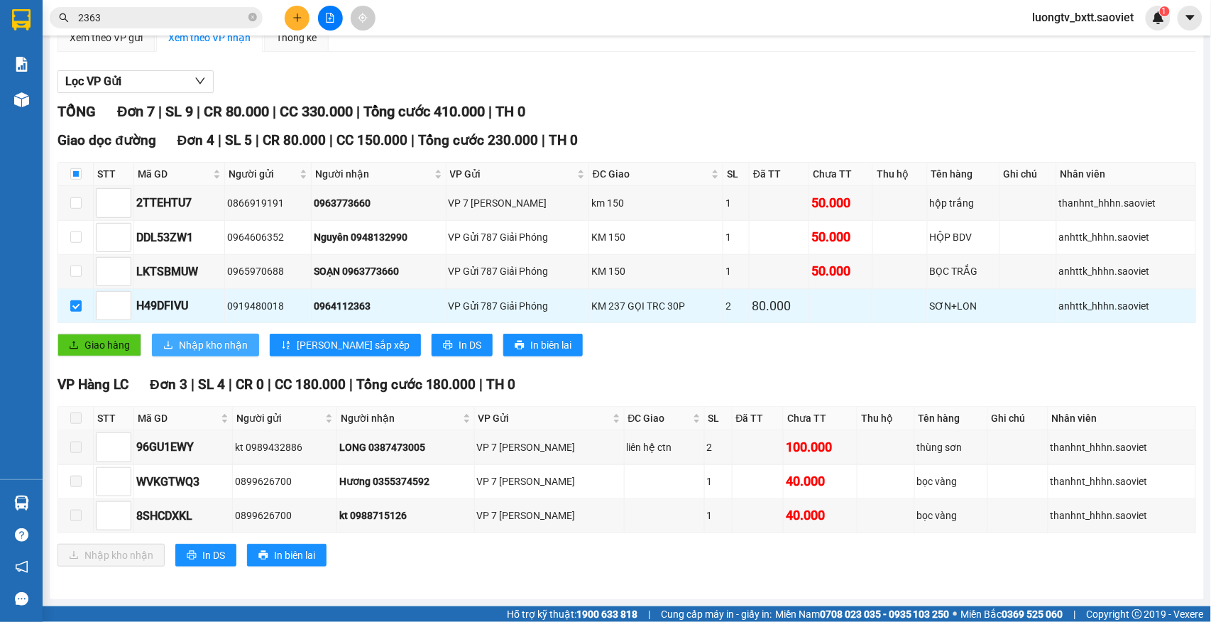
click at [186, 344] on span "Nhập kho nhận" at bounding box center [213, 345] width 69 height 16
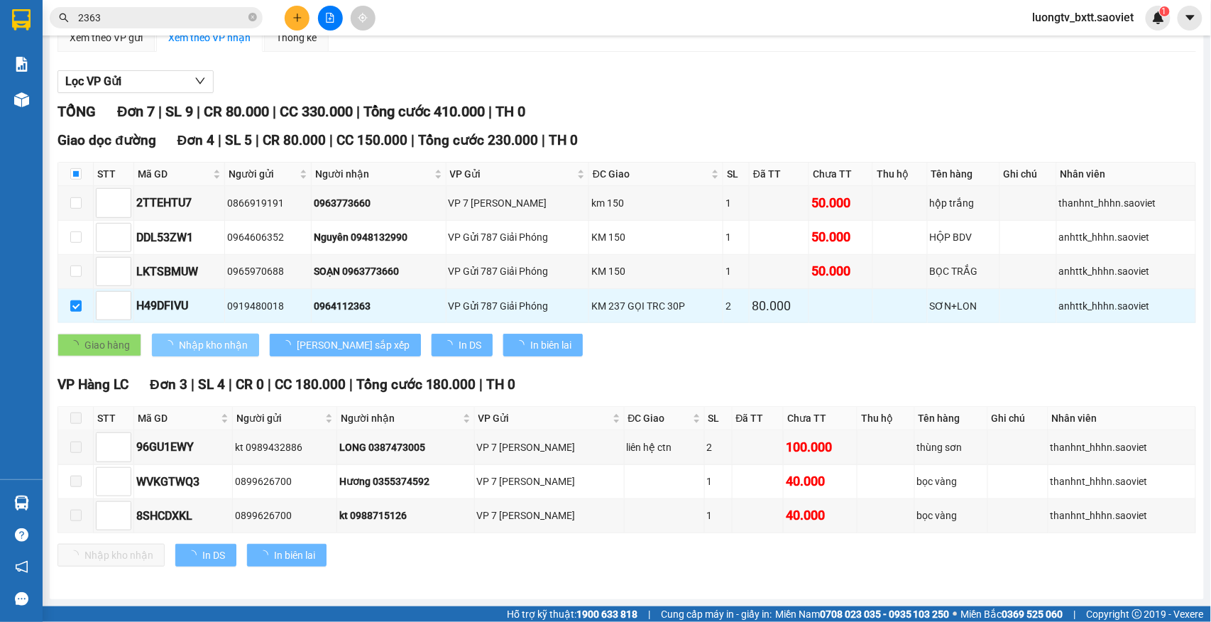
checkbox input "false"
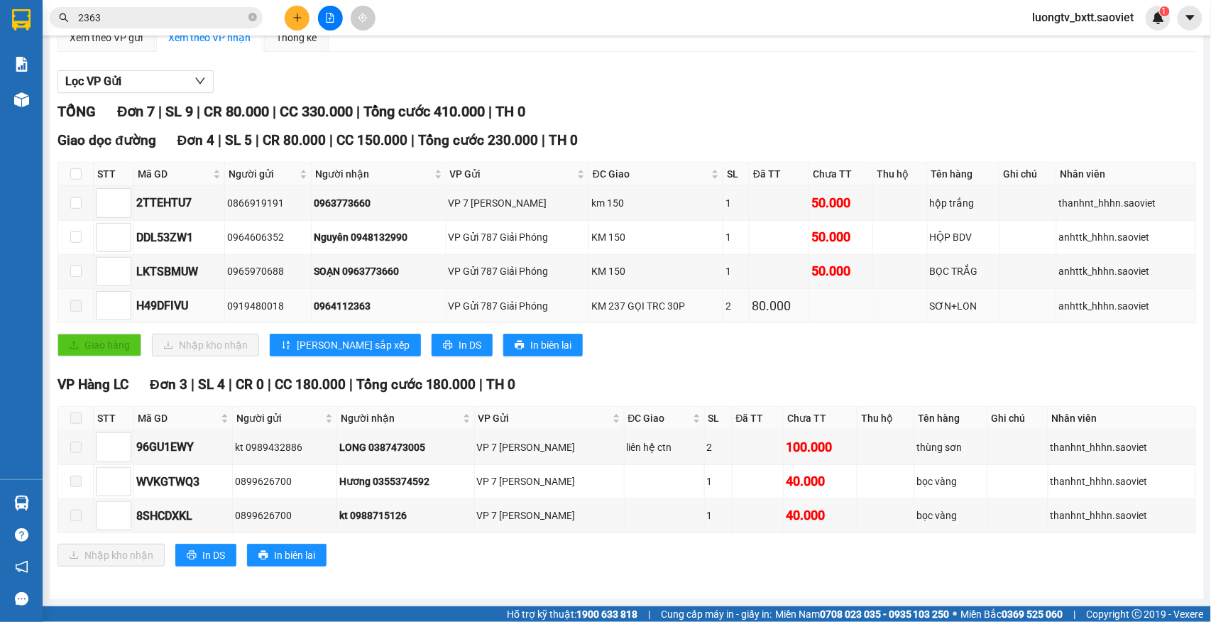
click at [77, 307] on span at bounding box center [75, 305] width 11 height 11
click at [72, 168] on input "checkbox" at bounding box center [75, 173] width 11 height 11
checkbox input "true"
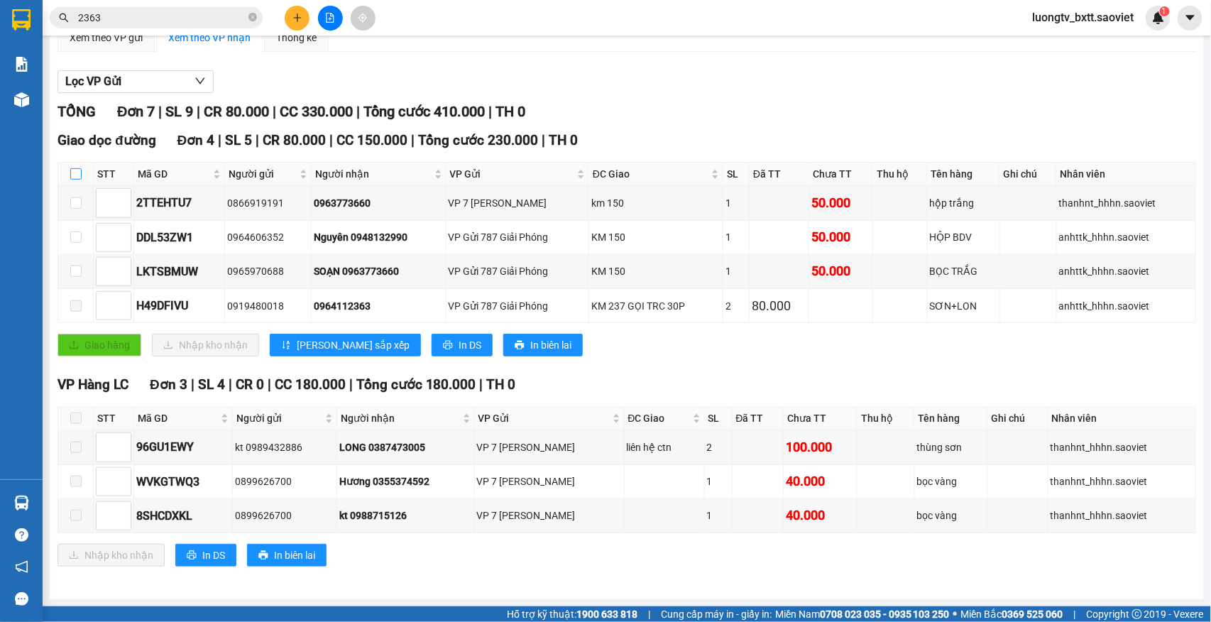
checkbox input "true"
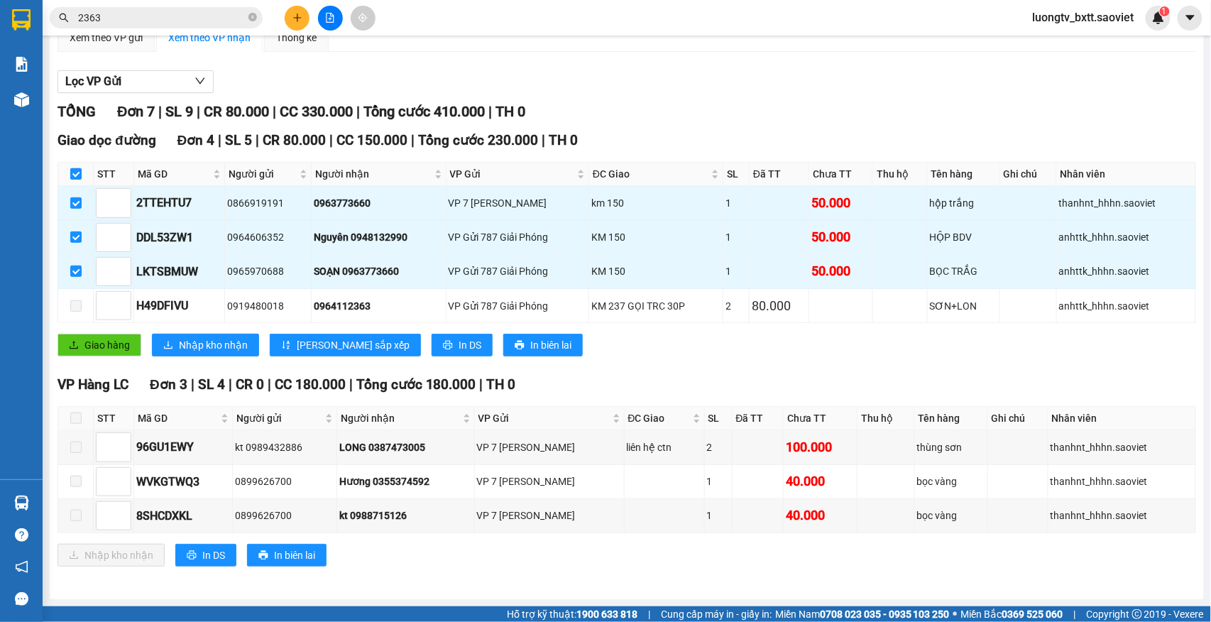
click at [72, 168] on input "checkbox" at bounding box center [75, 173] width 11 height 11
checkbox input "false"
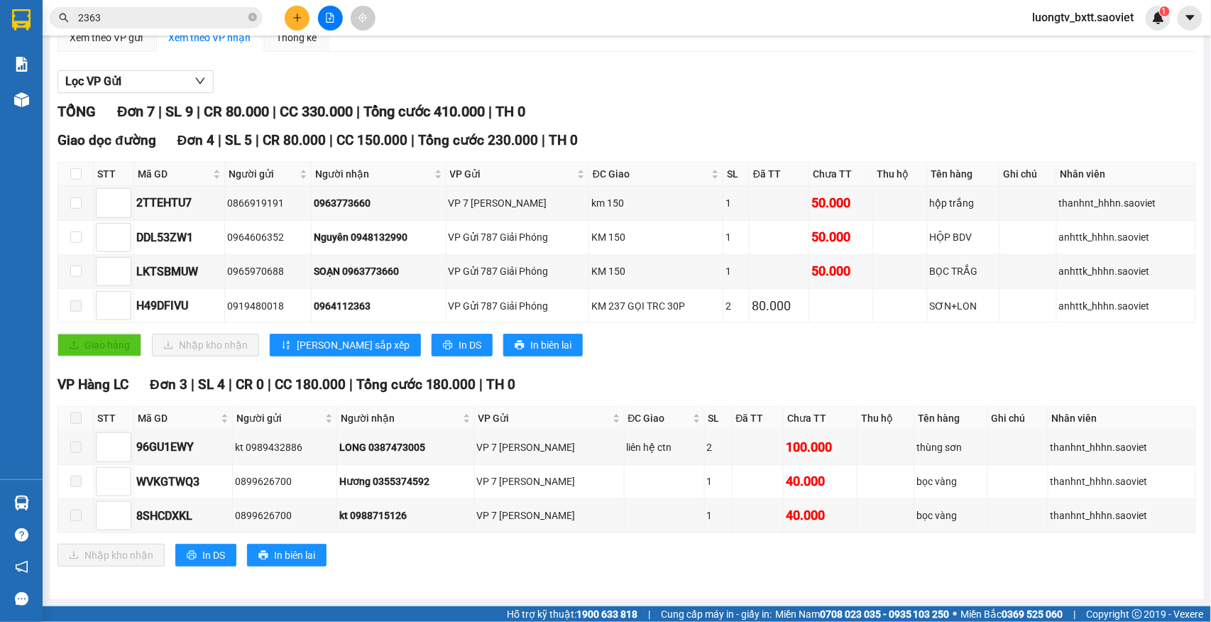
click at [826, 341] on div "Giao hàng Nhập kho nhận Lưu sắp xếp In DS In biên lai" at bounding box center [627, 345] width 1139 height 23
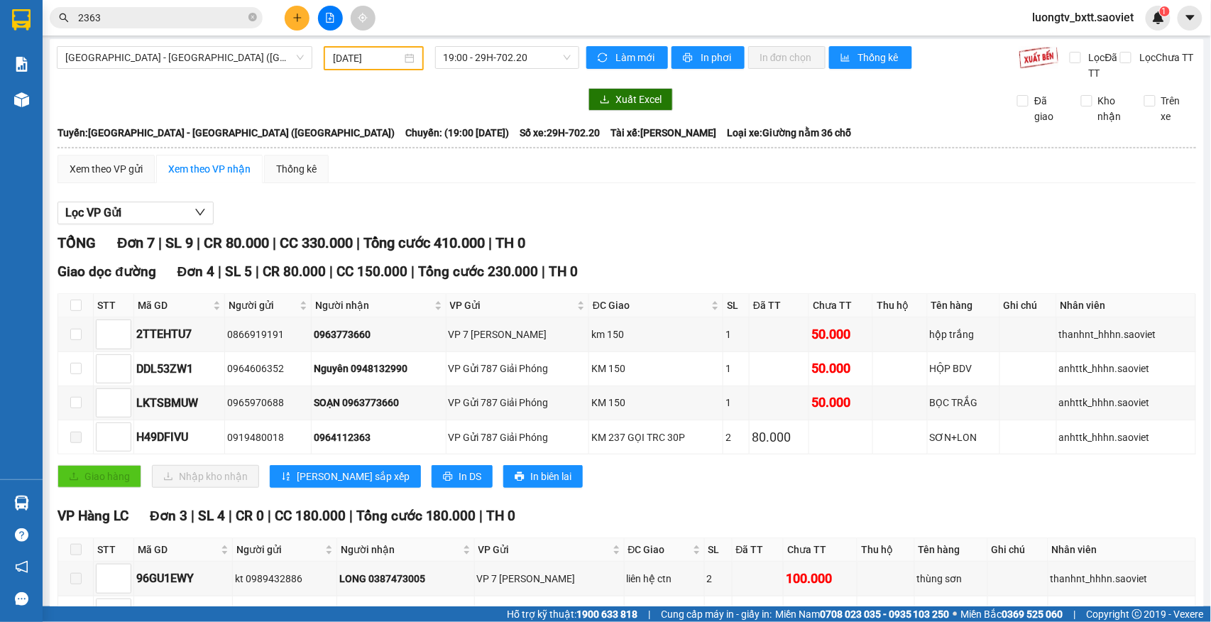
scroll to position [0, 0]
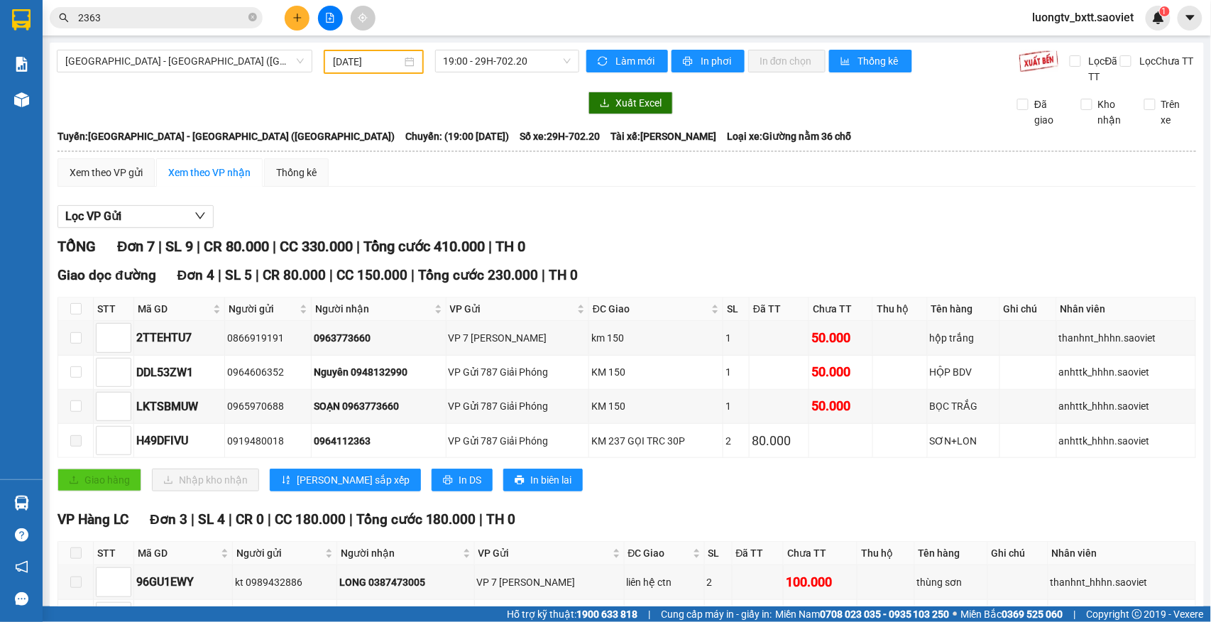
click at [159, 21] on input "2363" at bounding box center [162, 18] width 168 height 16
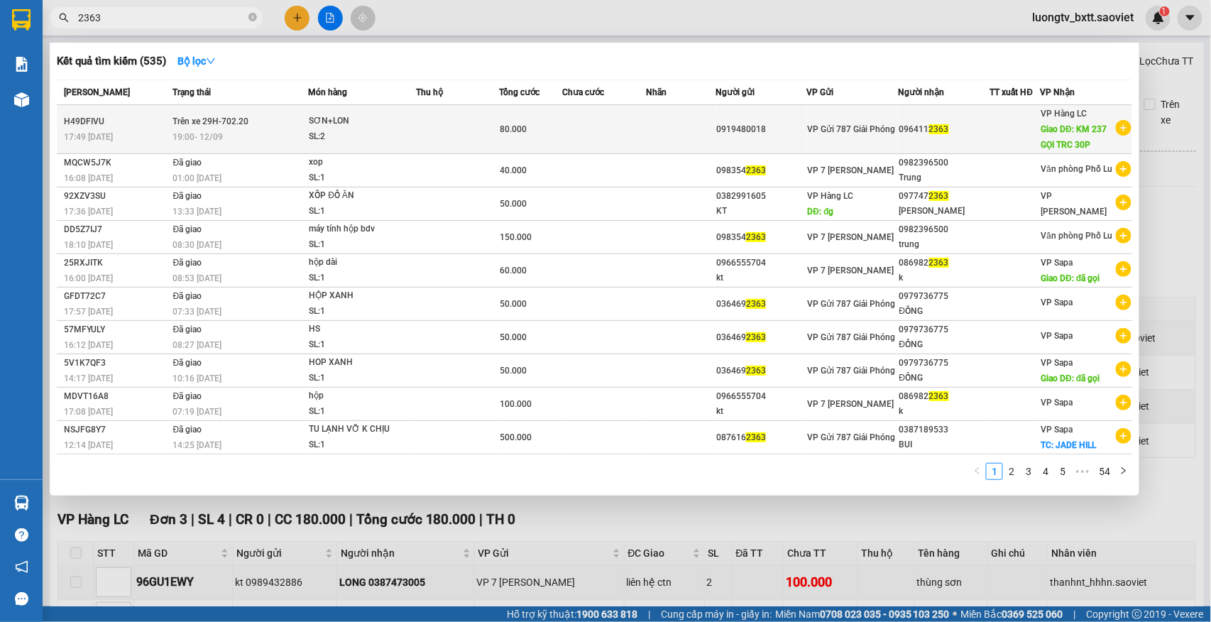
click at [398, 117] on div "SƠN+LON" at bounding box center [362, 122] width 106 height 16
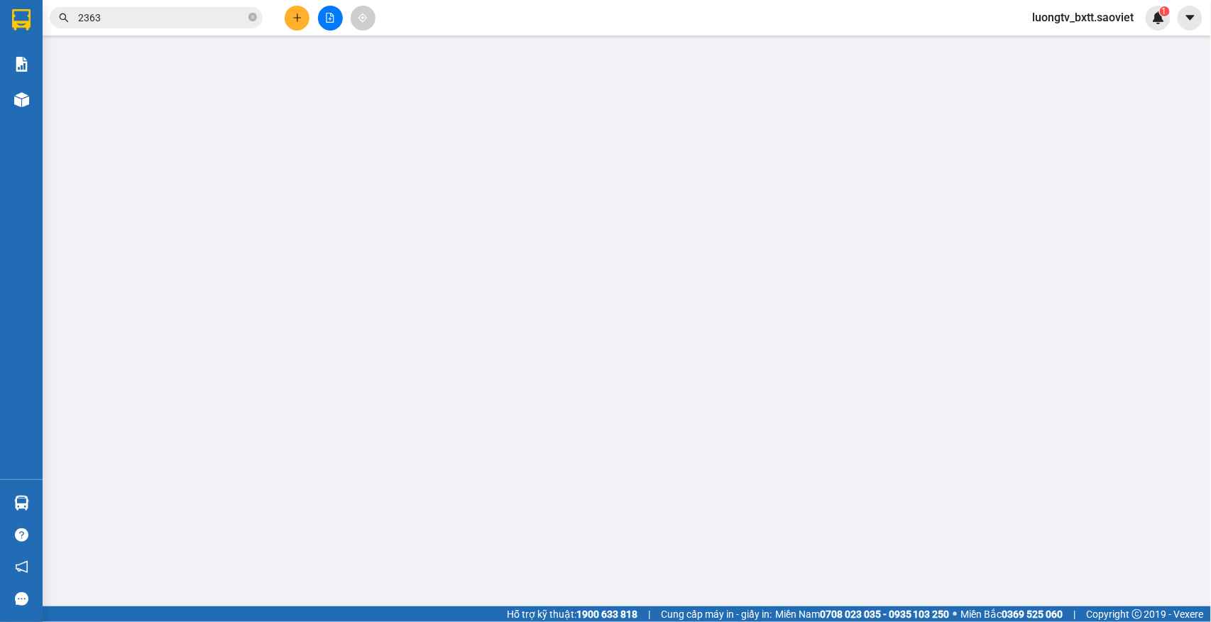
type input "0919480018"
type input "0964112363"
type input "KM 237 GỌI TRC 30P"
type input "80.000"
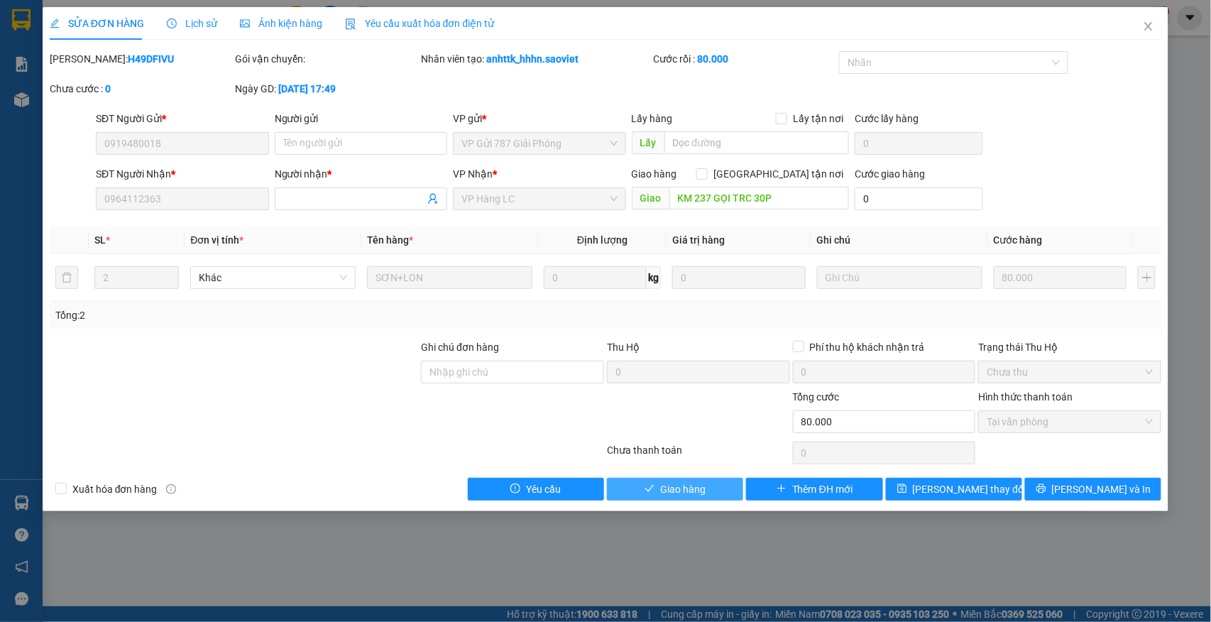
click at [684, 486] on span "Giao hàng" at bounding box center [682, 489] width 45 height 16
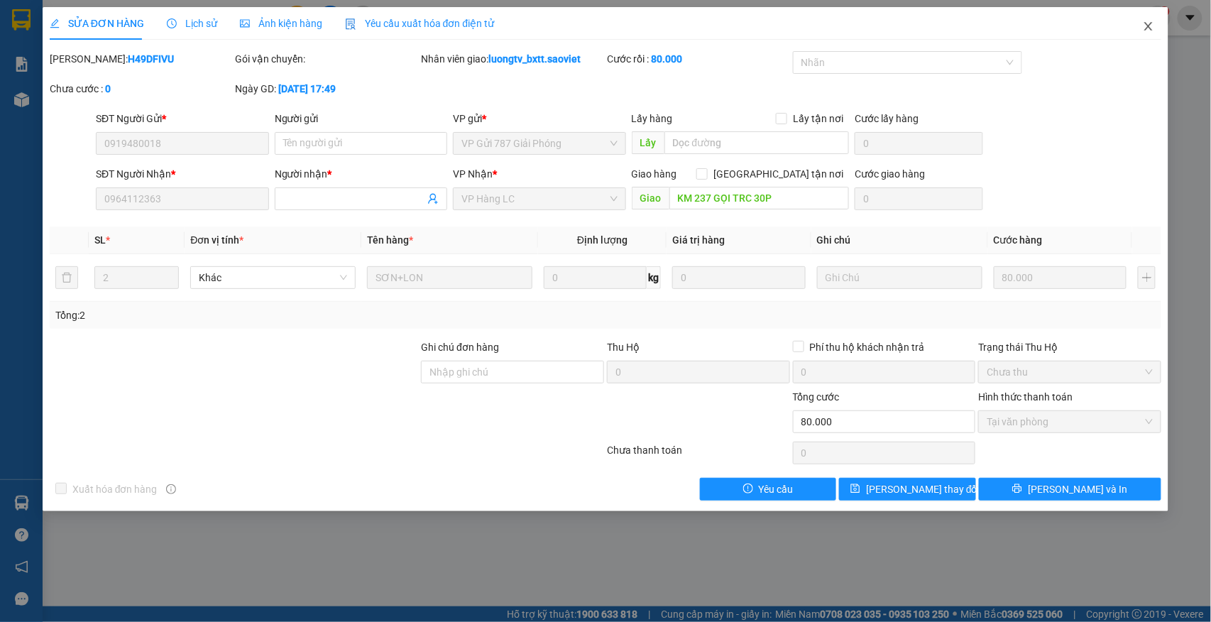
click at [1150, 24] on icon "close" at bounding box center [1148, 26] width 11 height 11
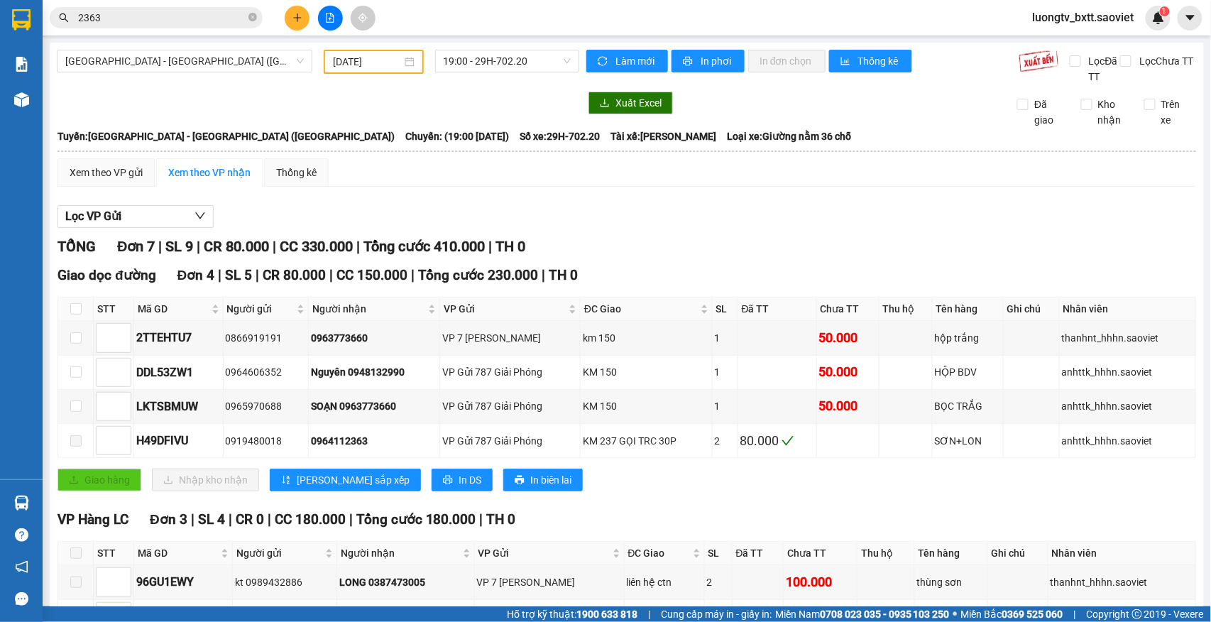
click at [197, 21] on input "2363" at bounding box center [162, 18] width 168 height 16
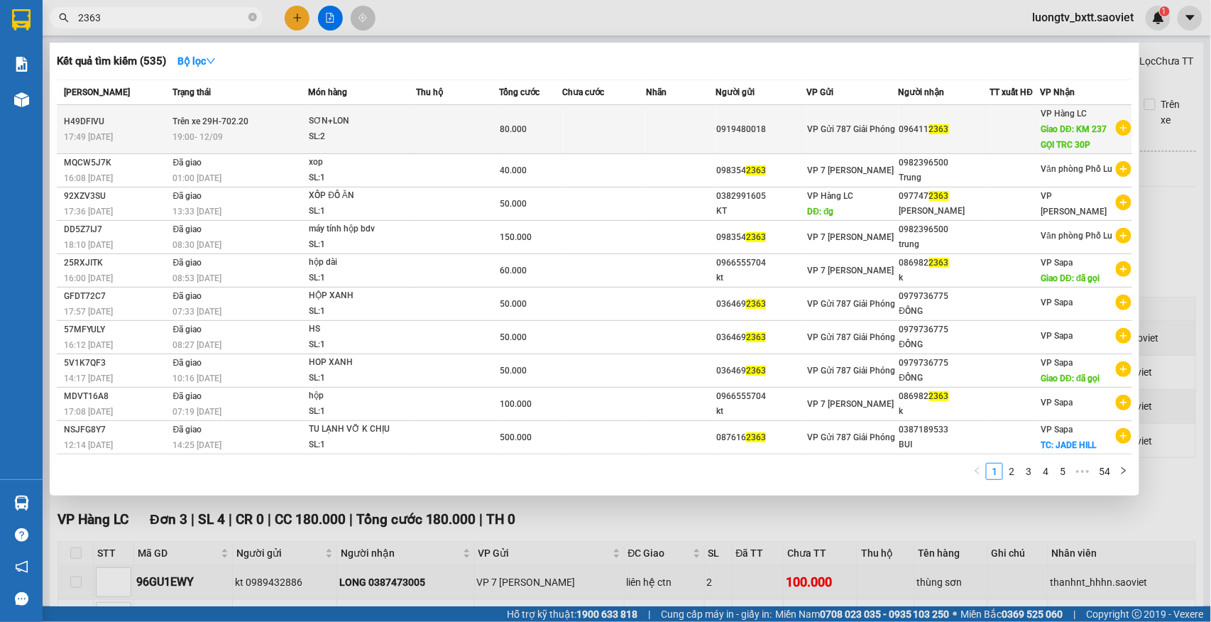
click at [389, 134] on div "SL: 2" at bounding box center [362, 137] width 106 height 16
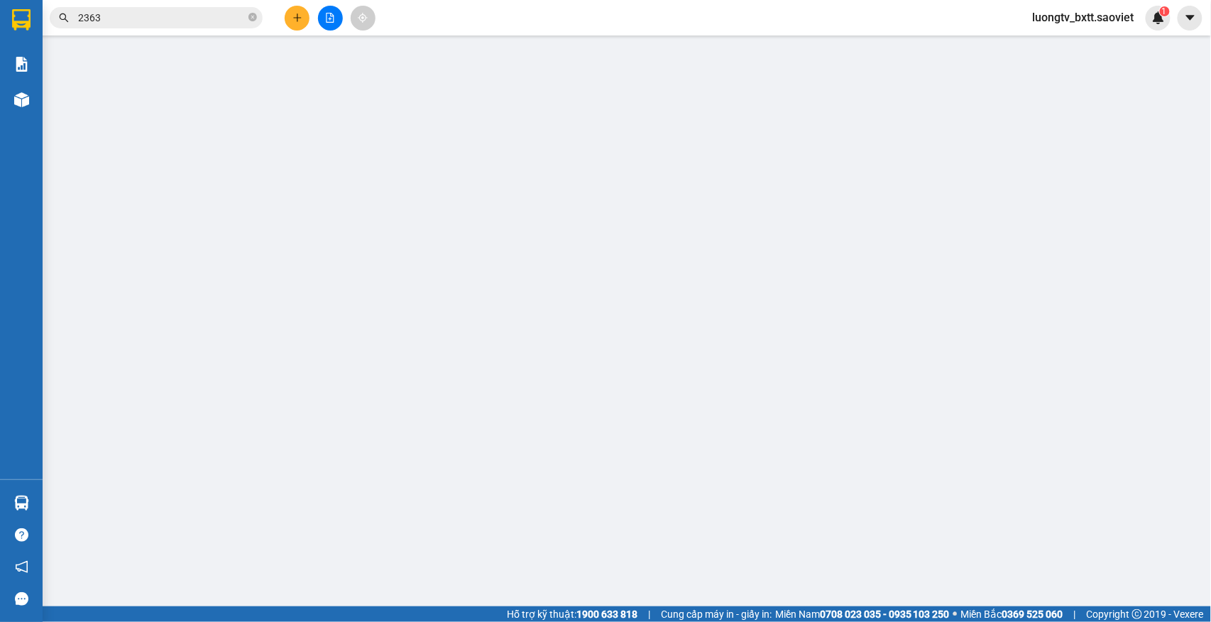
type input "0919480018"
type input "0964112363"
type input "KM 237 GỌI TRC 30P"
type input "80.000"
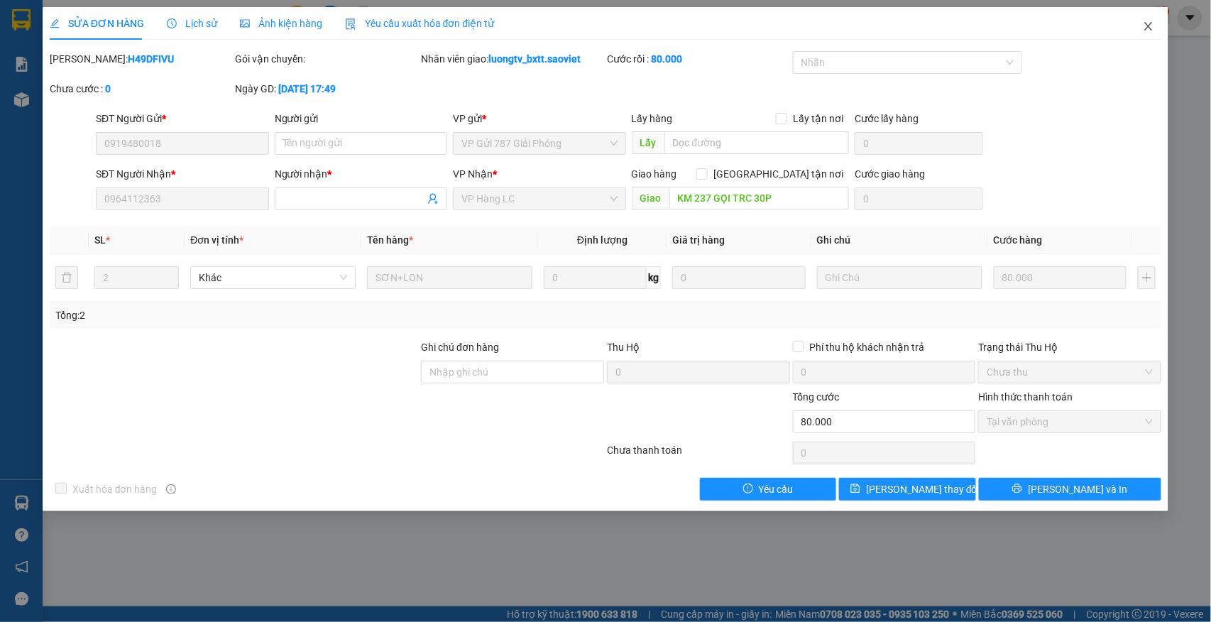
click at [1142, 23] on span "Close" at bounding box center [1149, 27] width 40 height 40
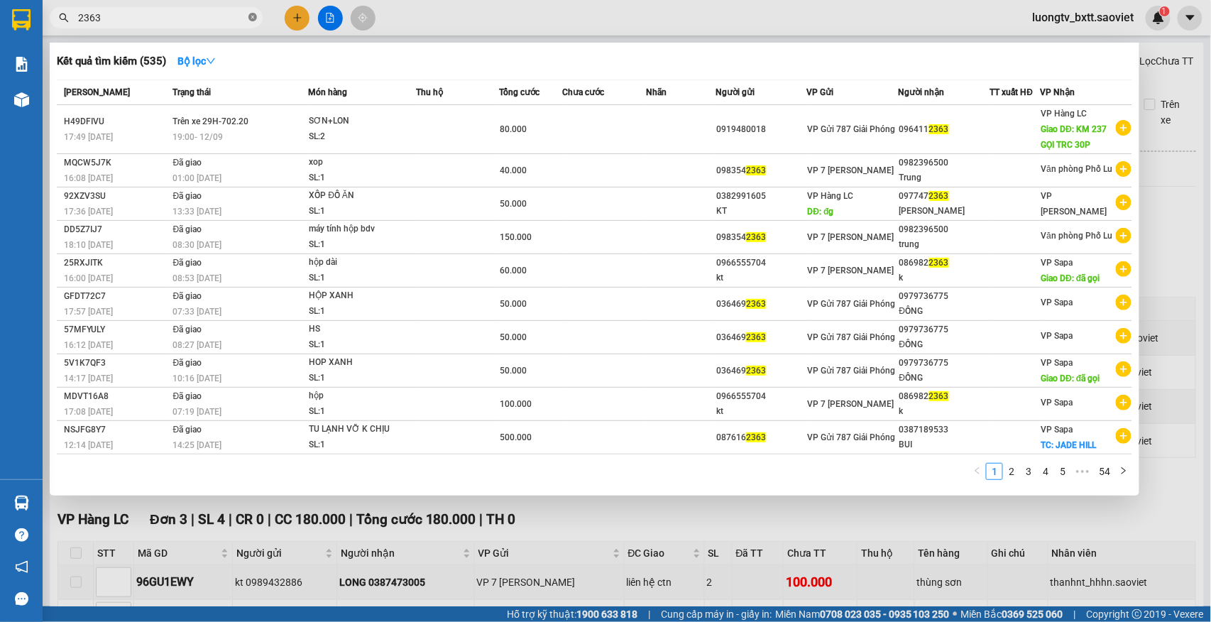
click at [253, 18] on icon "close-circle" at bounding box center [252, 17] width 9 height 9
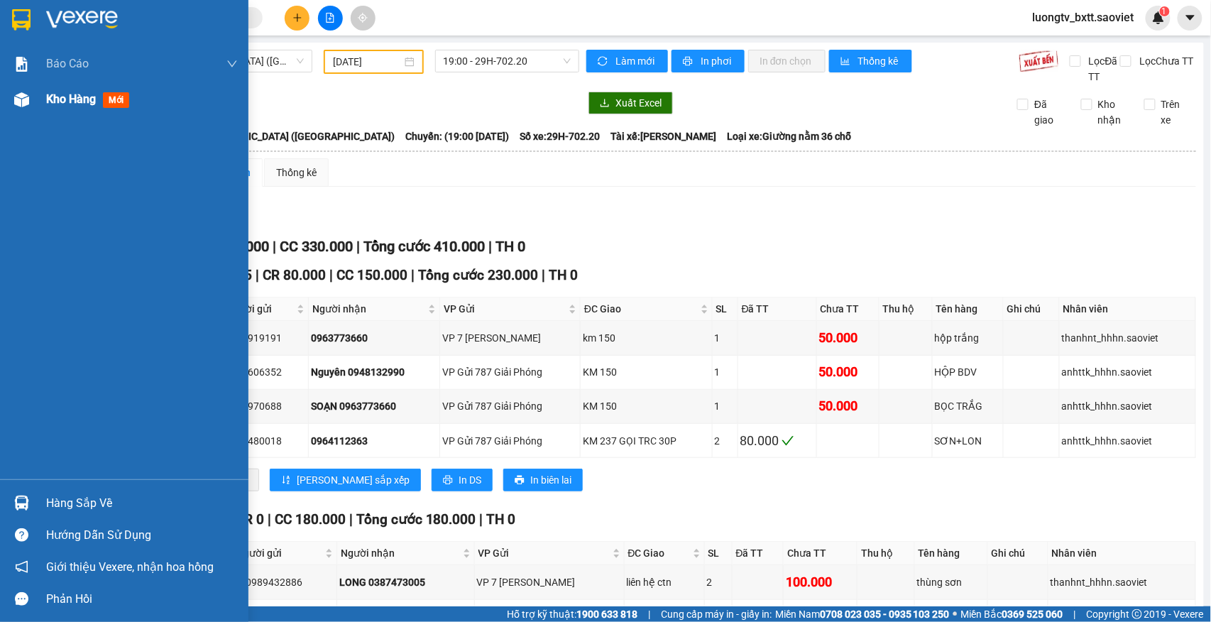
click at [55, 97] on span "Kho hàng" at bounding box center [71, 98] width 50 height 13
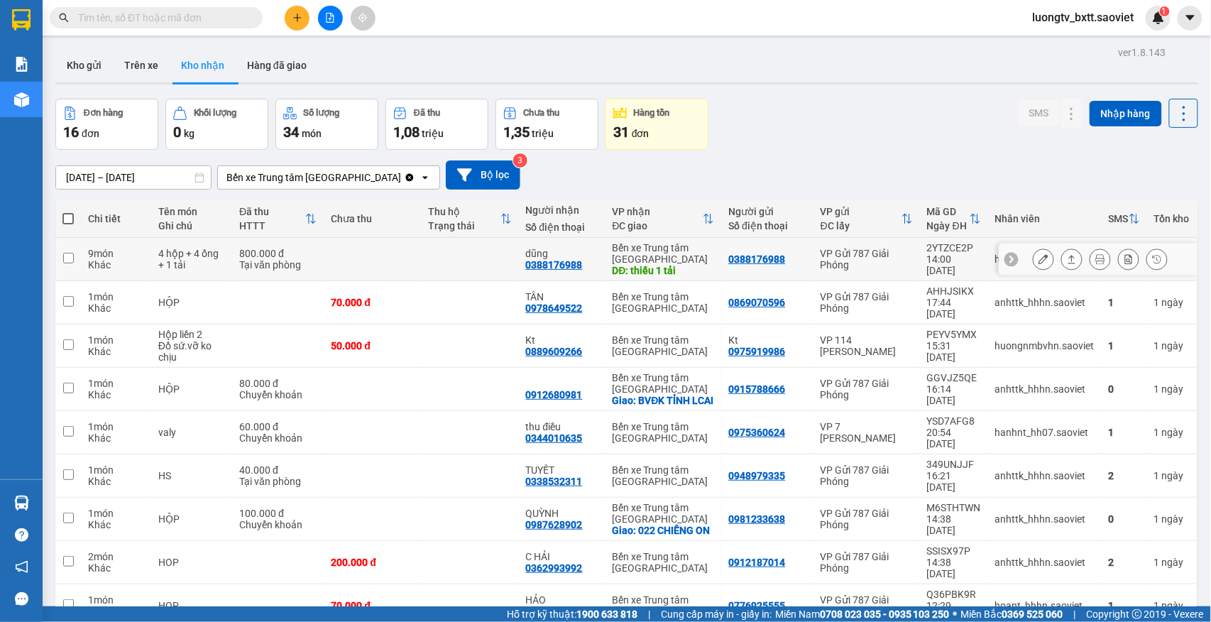
click at [1039, 256] on icon at bounding box center [1044, 259] width 10 height 10
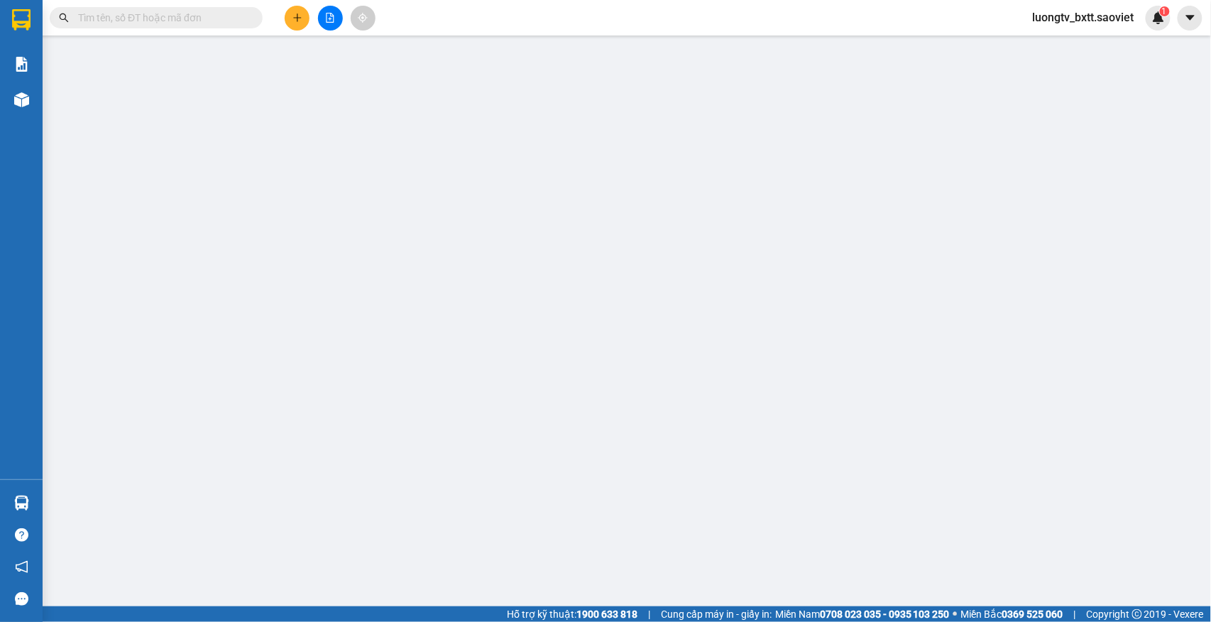
type input "0388176988"
type input "dũng"
type input "thiếu 1 tải"
type input "800.000"
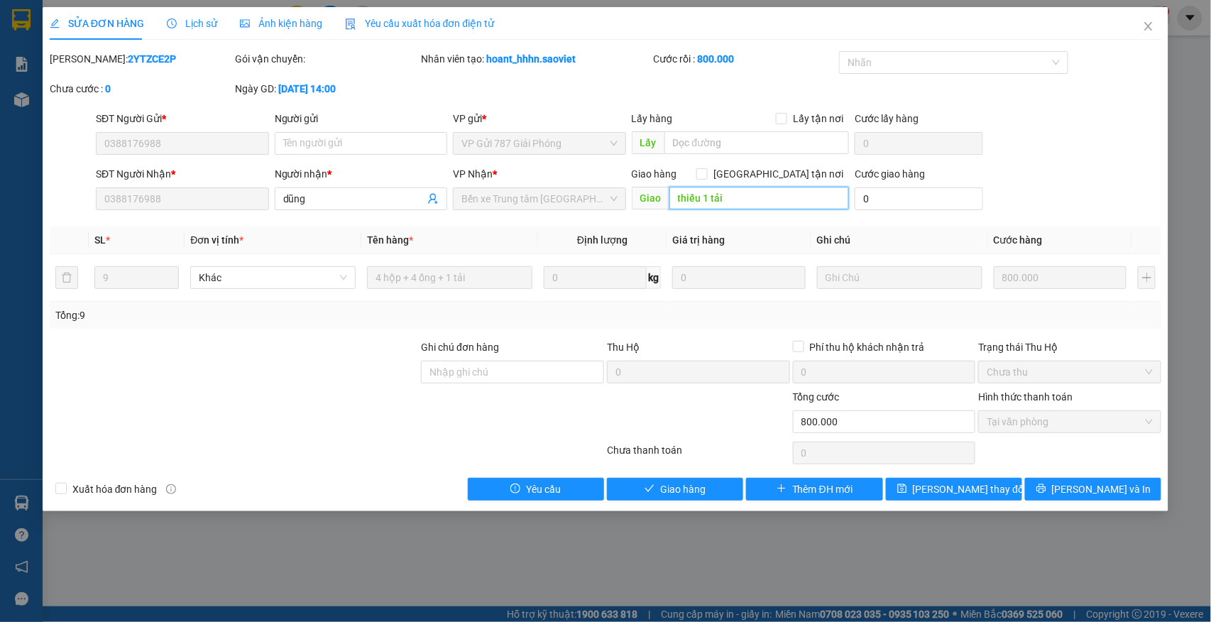
click at [752, 202] on input "thiếu 1 tải" at bounding box center [759, 198] width 180 height 23
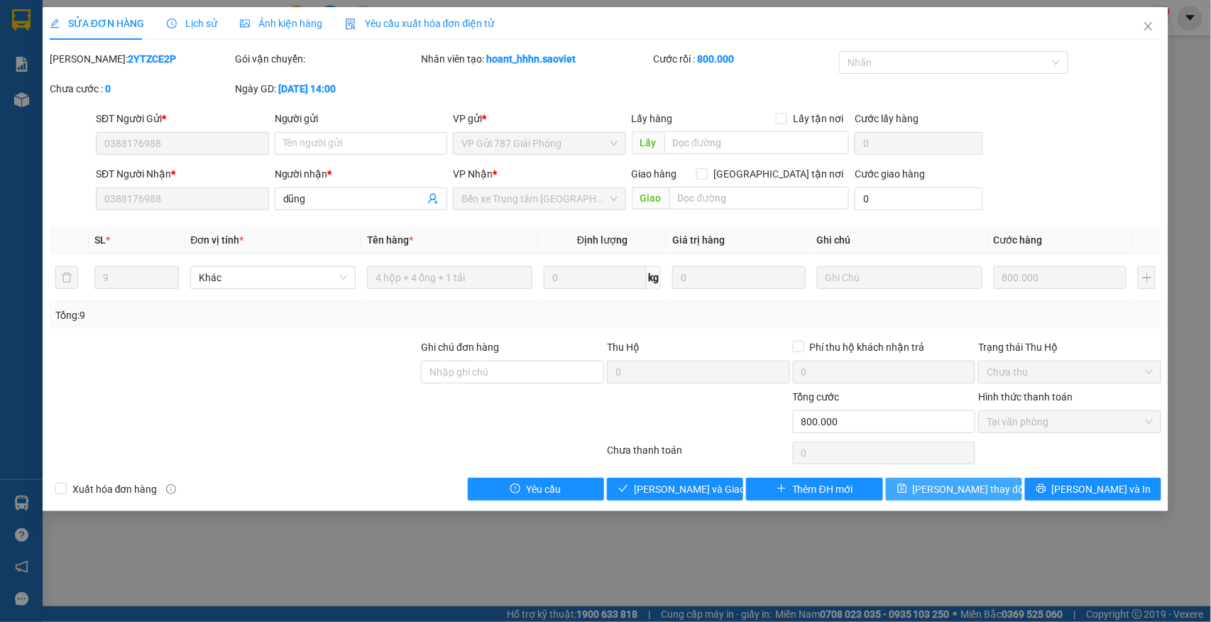
click at [995, 498] on button "[PERSON_NAME] thay đổi" at bounding box center [954, 489] width 136 height 23
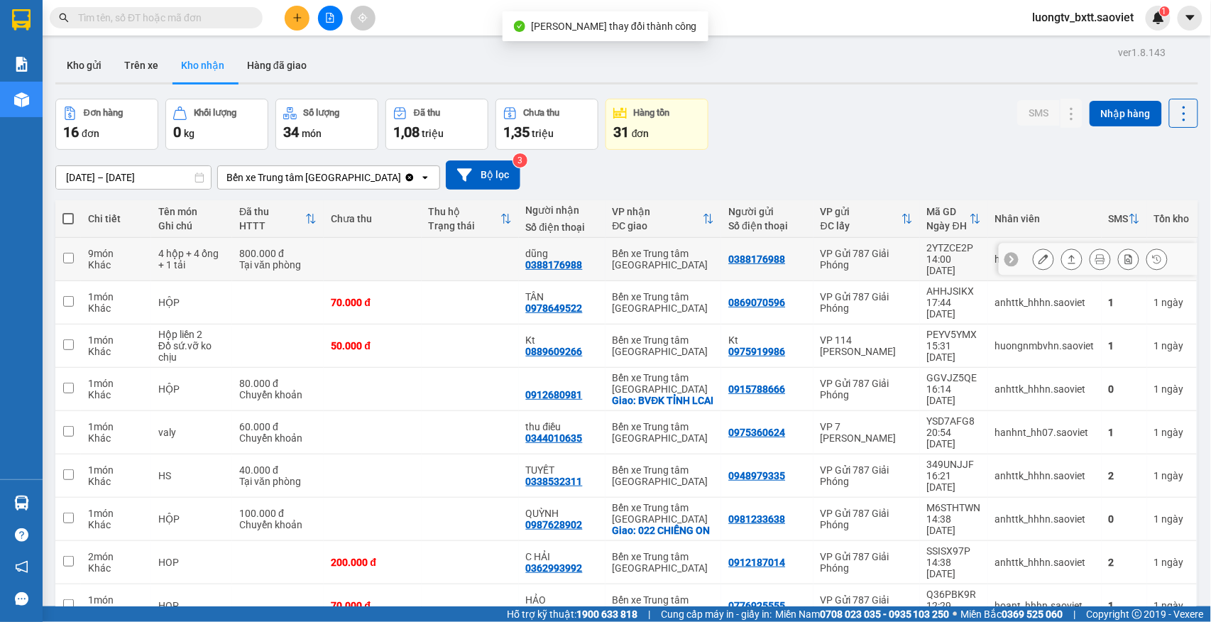
click at [682, 257] on div "Bến xe Trung tâm [GEOGRAPHIC_DATA]" at bounding box center [664, 259] width 102 height 23
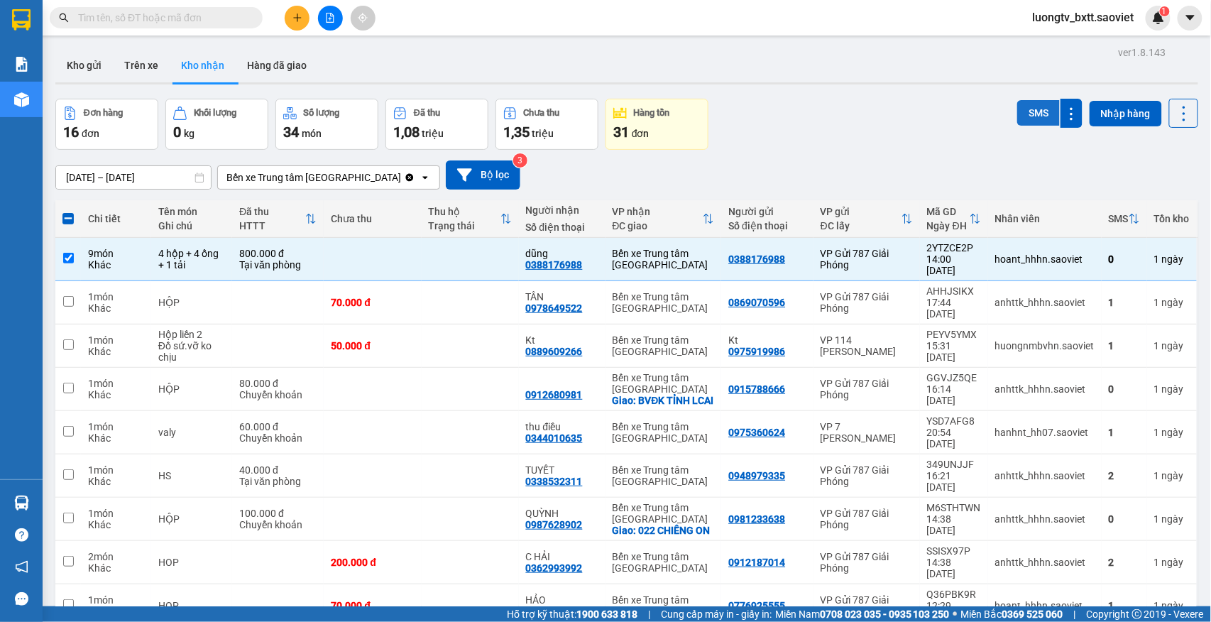
click at [1017, 111] on button "SMS" at bounding box center [1038, 113] width 43 height 26
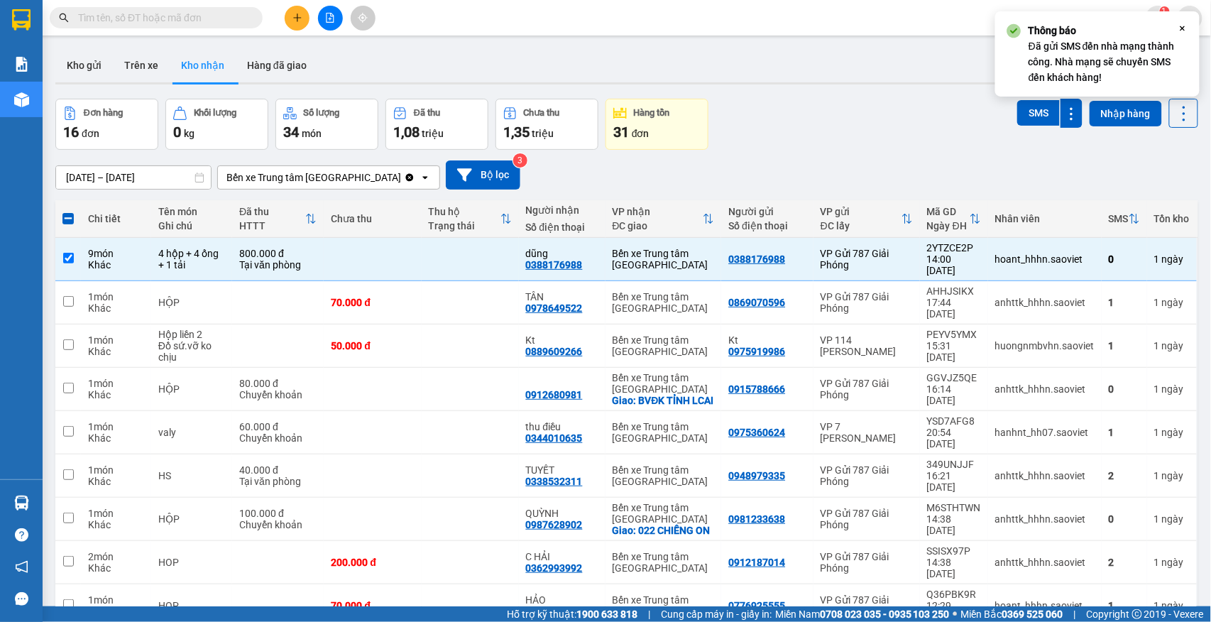
click at [848, 120] on div "Đơn hàng 16 đơn Khối lượng 0 kg Số lượng 34 món Đã thu 1,08 triệu Chưa thu 1,35…" at bounding box center [626, 124] width 1143 height 51
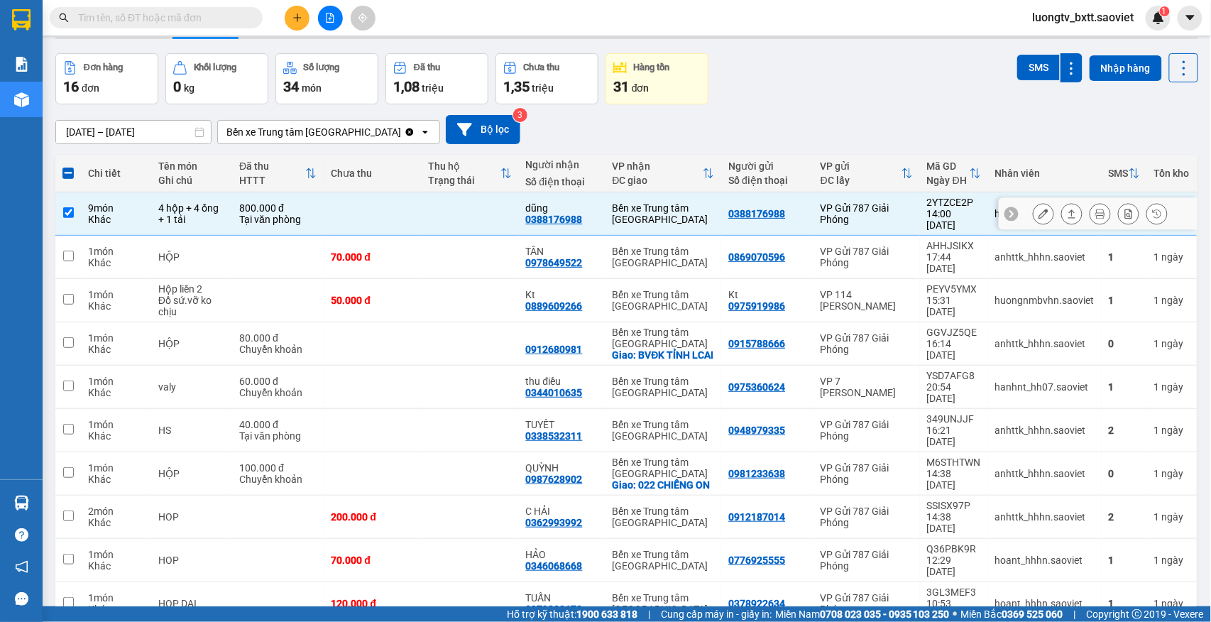
scroll to position [70, 0]
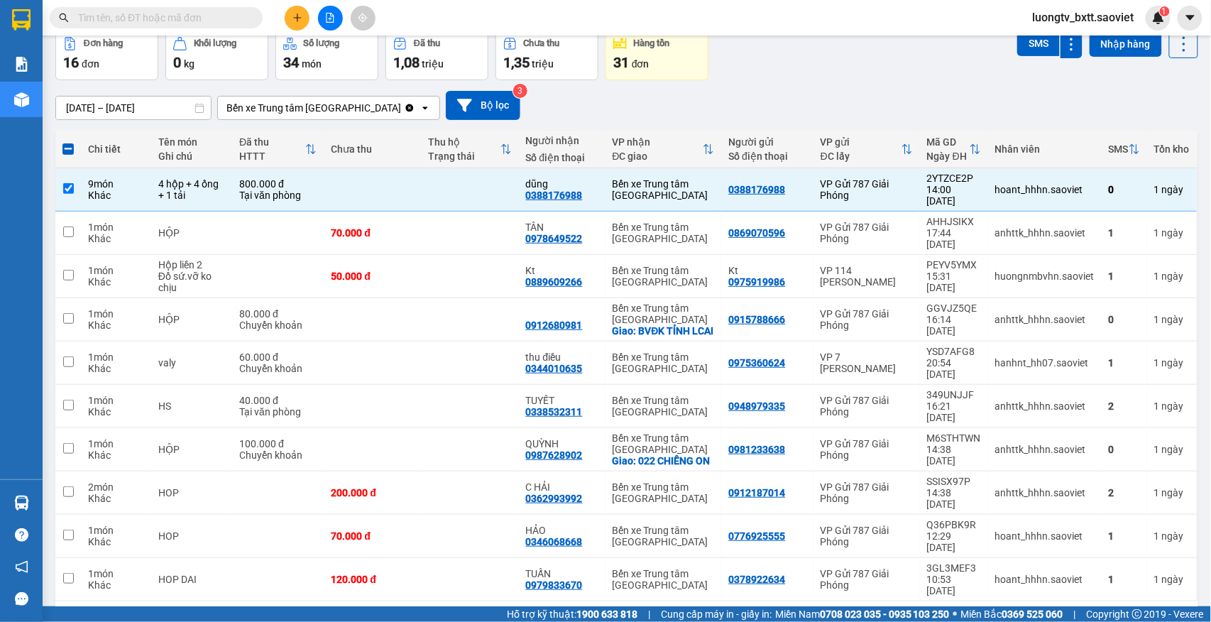
click at [1033, 613] on button "2" at bounding box center [1043, 623] width 21 height 21
checkbox input "false"
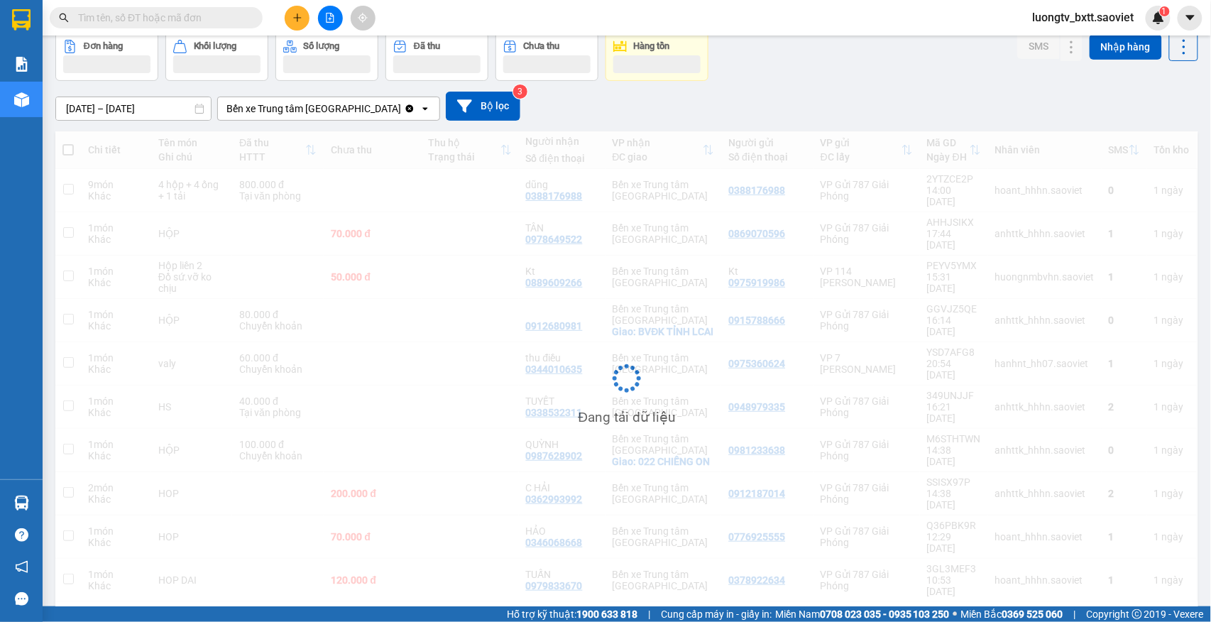
scroll to position [65, 0]
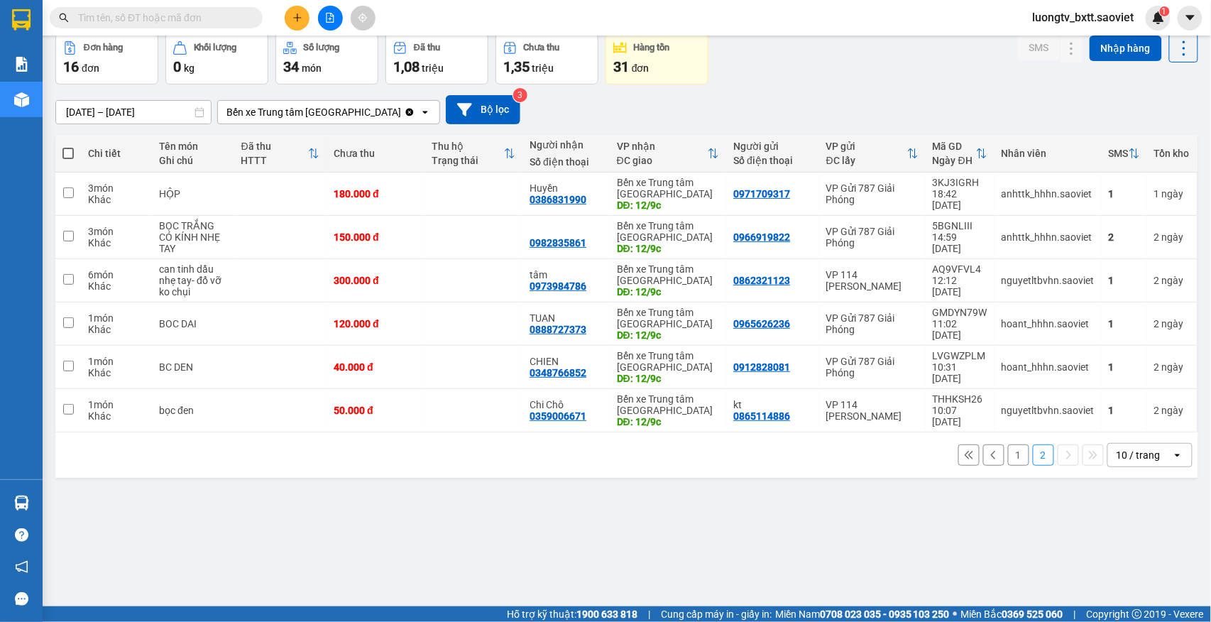
click at [1008, 458] on button "1" at bounding box center [1018, 454] width 21 height 21
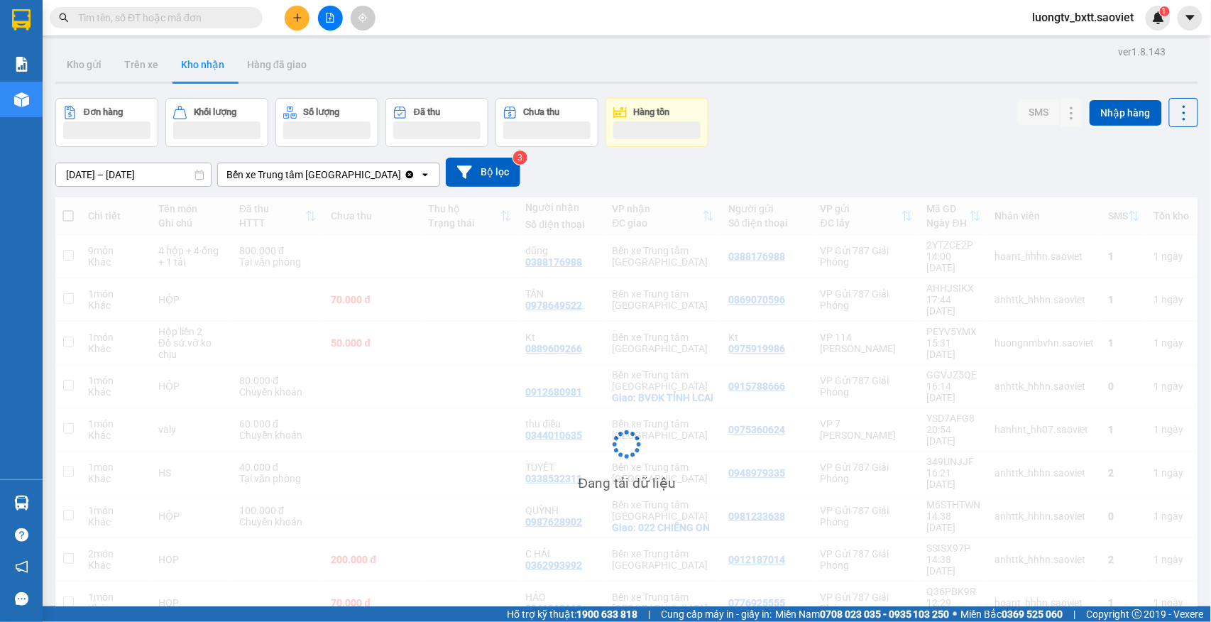
scroll to position [0, 0]
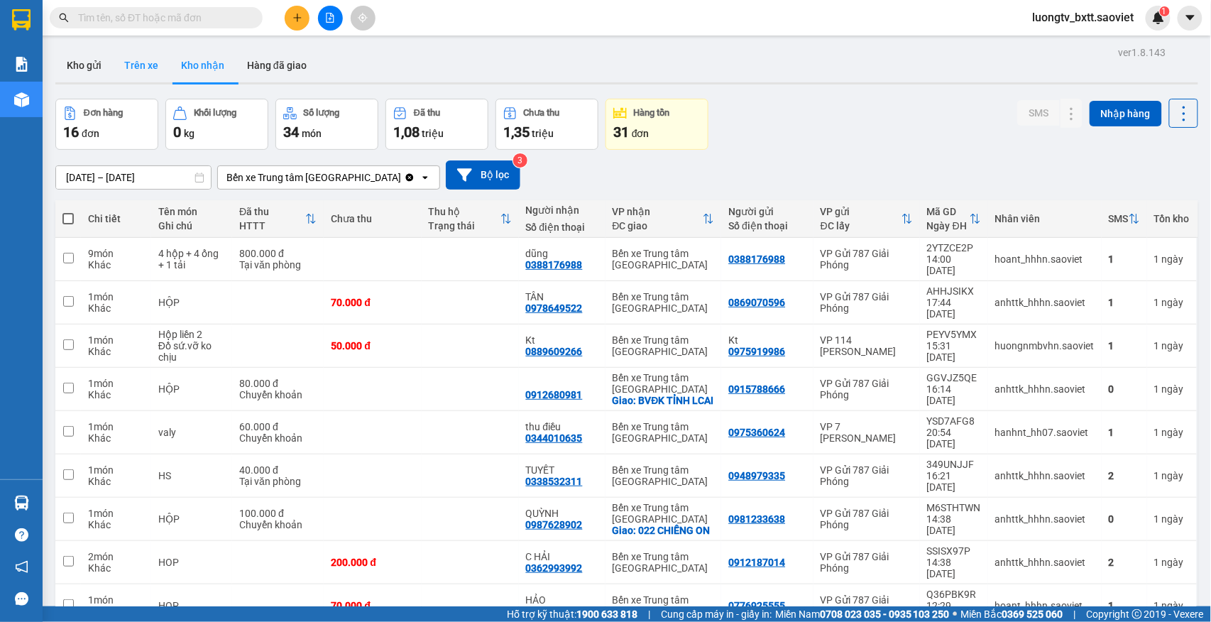
click at [139, 58] on button "Trên xe" at bounding box center [141, 65] width 57 height 34
